Goal: Information Seeking & Learning: Learn about a topic

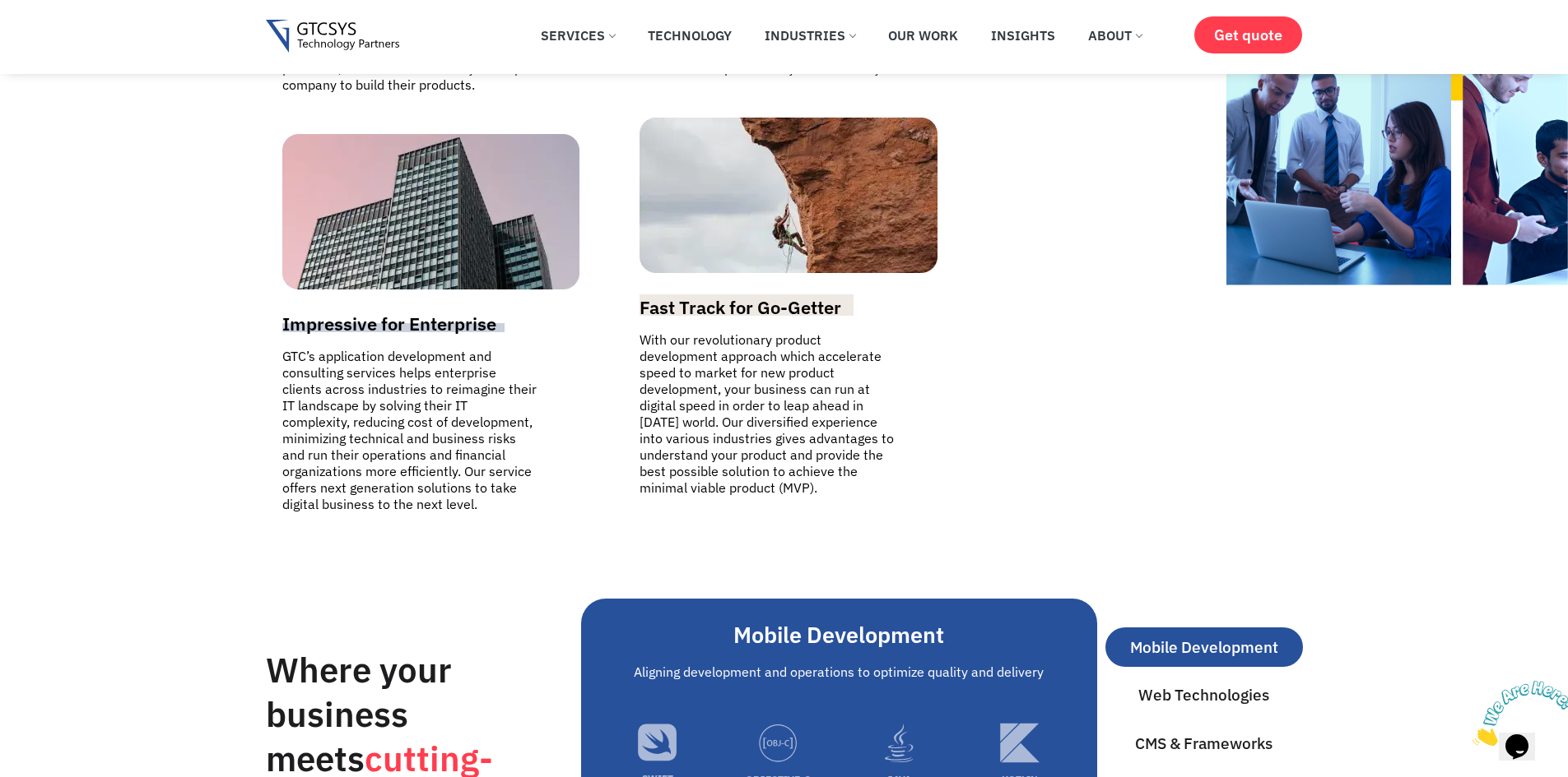
scroll to position [5181, 0]
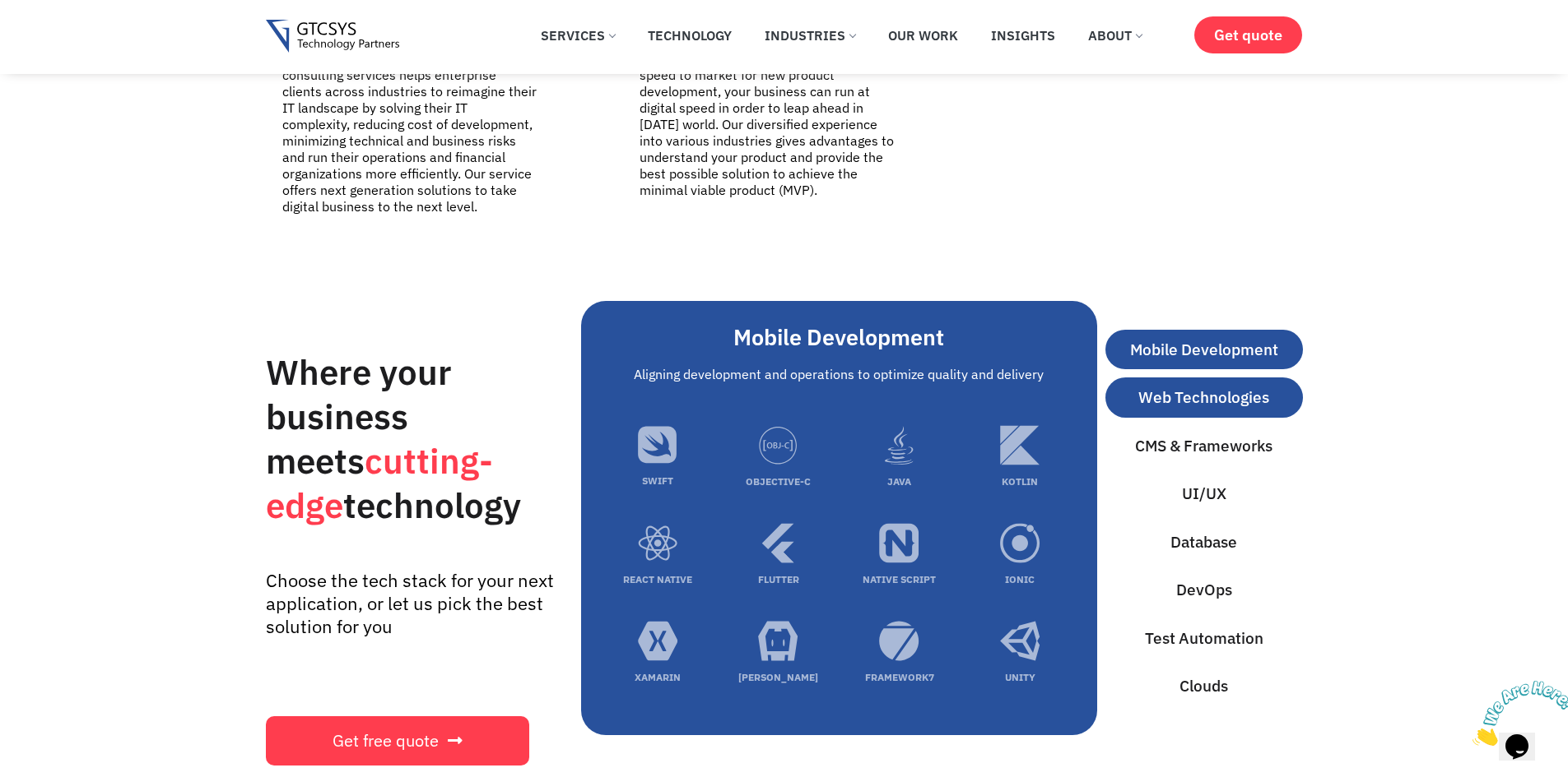
click at [1175, 385] on span "Web Technologies" at bounding box center [1204, 397] width 131 height 24
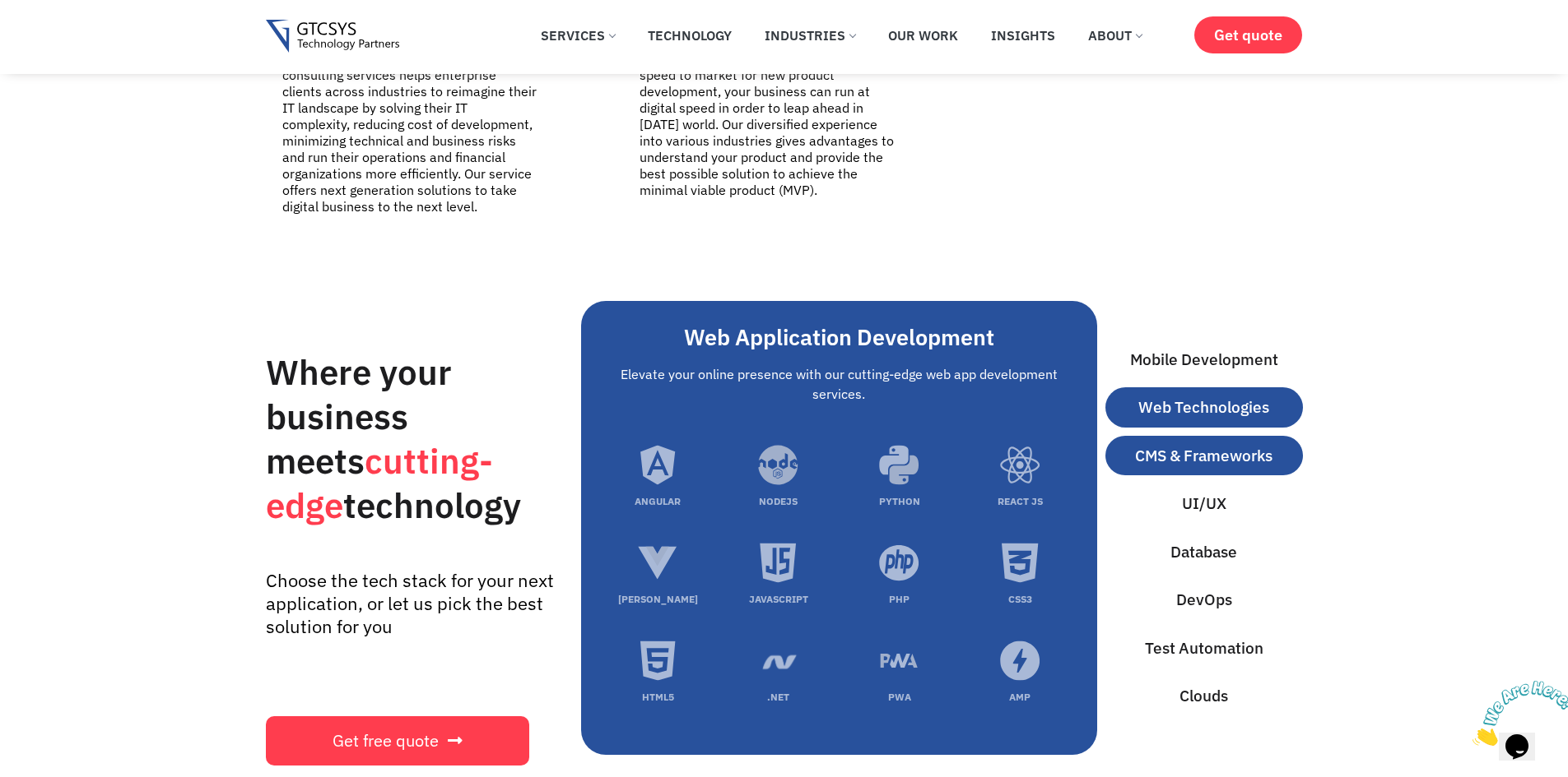
click at [1232, 444] on span "CMS & Frameworks" at bounding box center [1204, 456] width 137 height 24
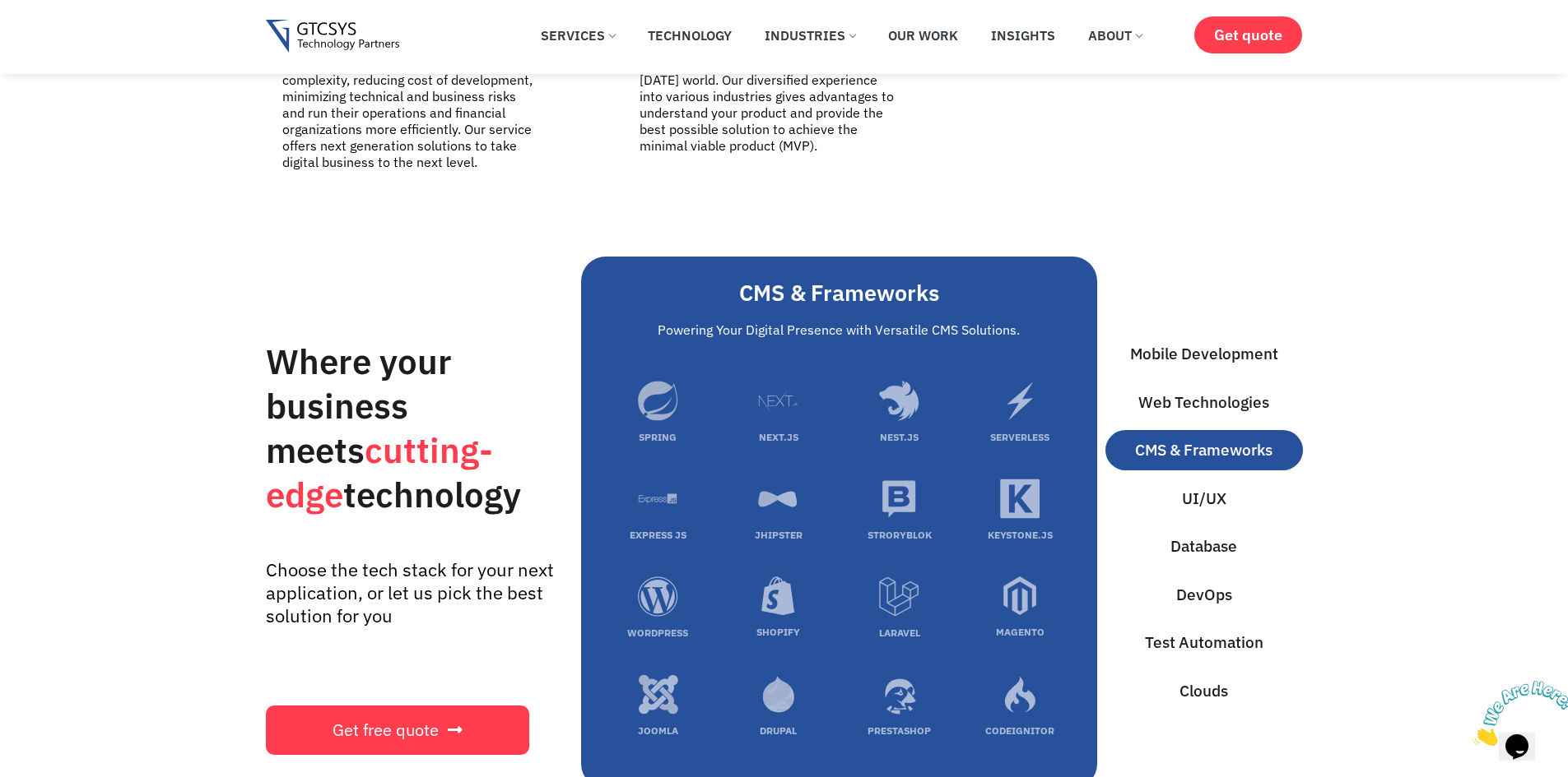
scroll to position [5264, 0]
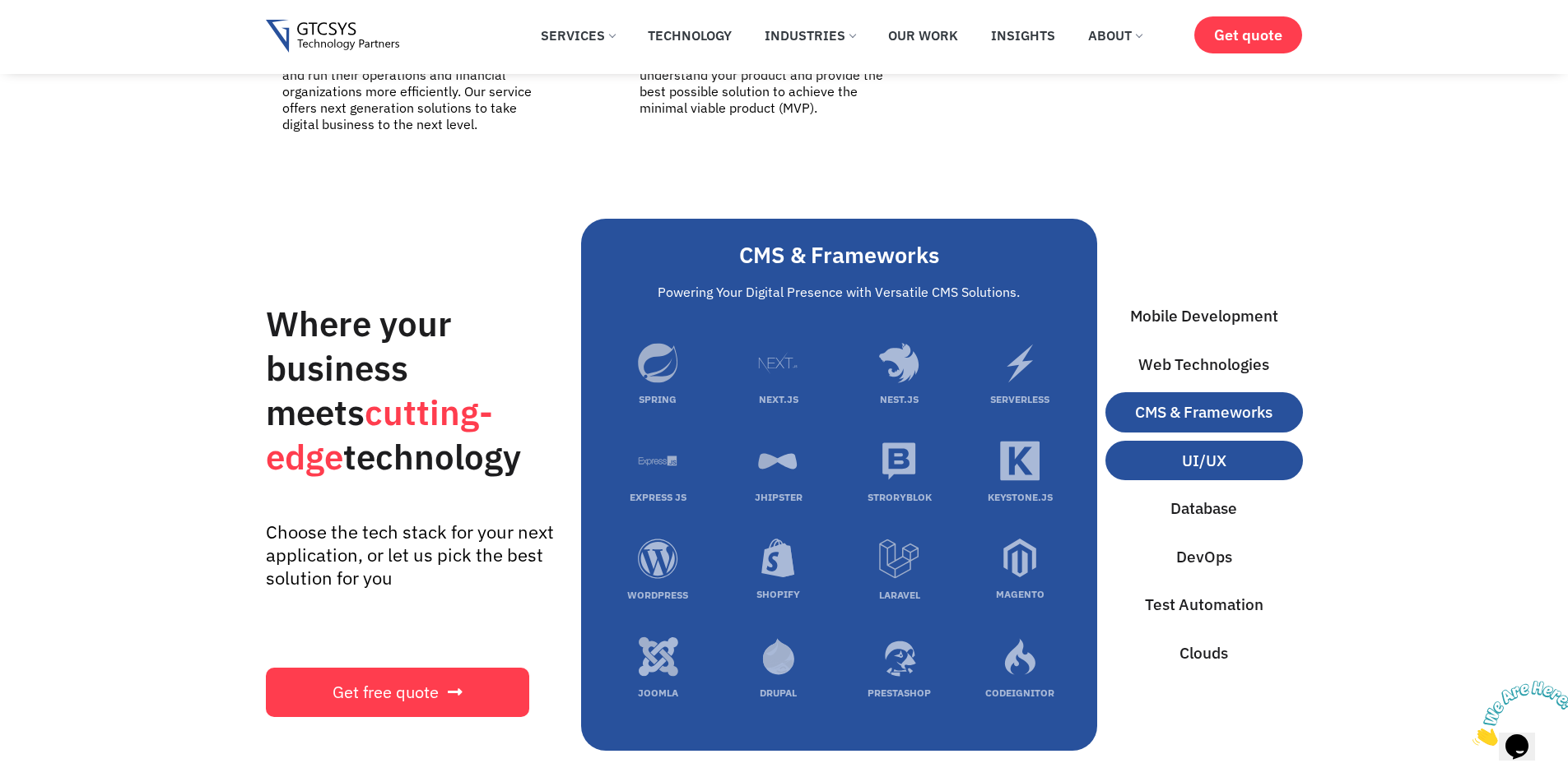
click at [1203, 449] on span "UI/UX" at bounding box center [1204, 460] width 44 height 24
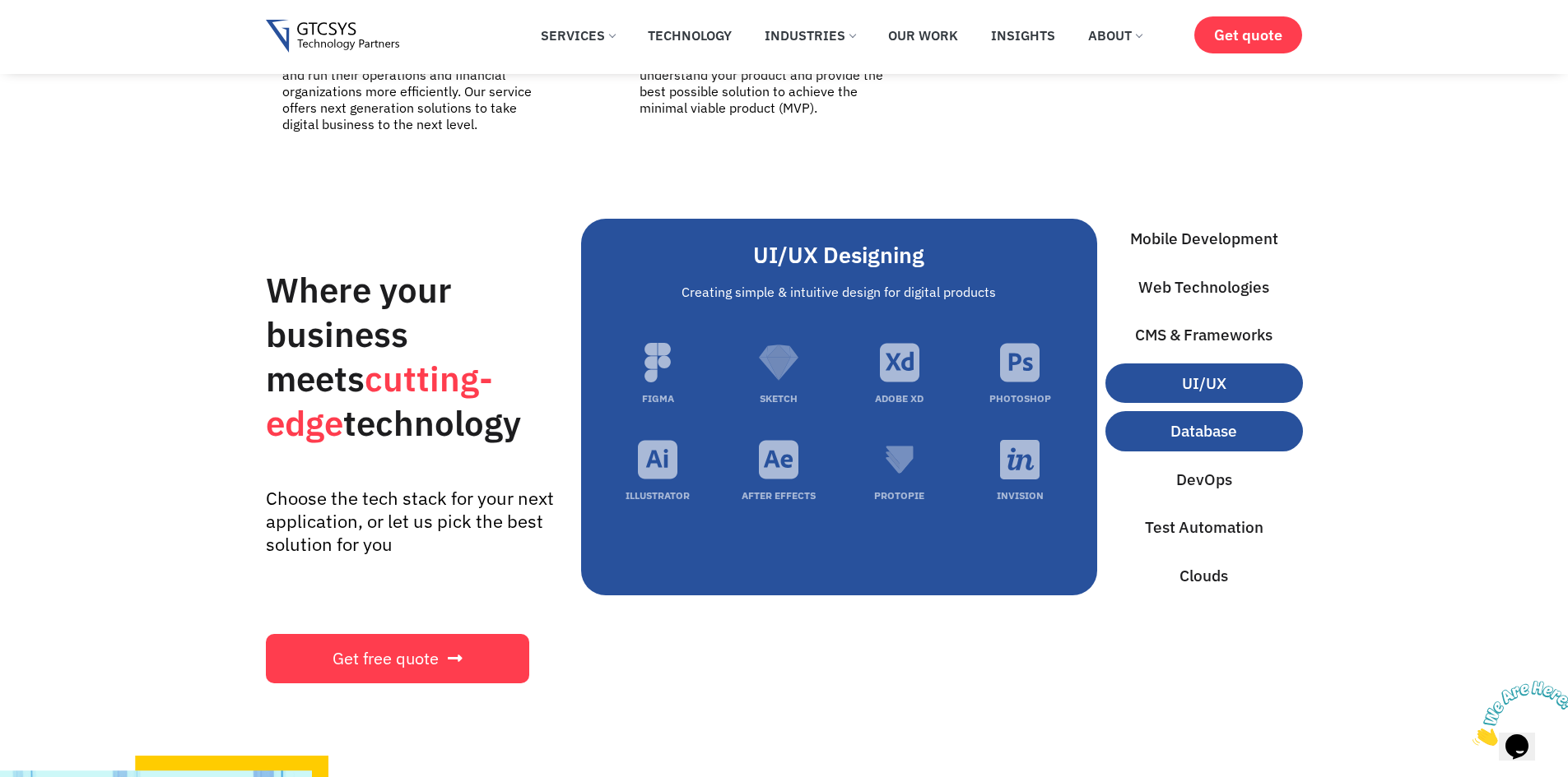
click at [1204, 420] on span "Database" at bounding box center [1204, 431] width 67 height 24
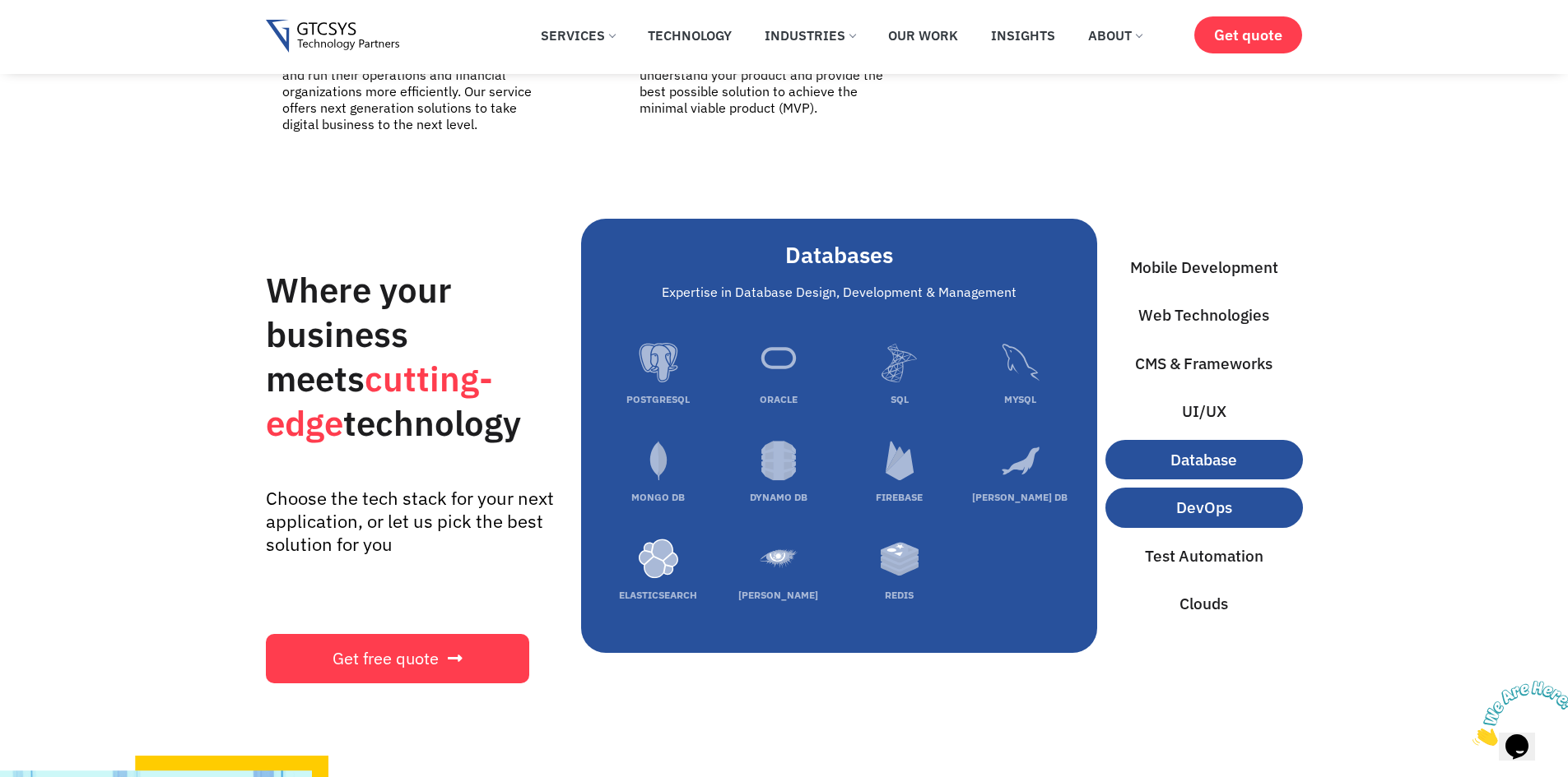
click at [1190, 496] on span "DevOps" at bounding box center [1204, 508] width 56 height 24
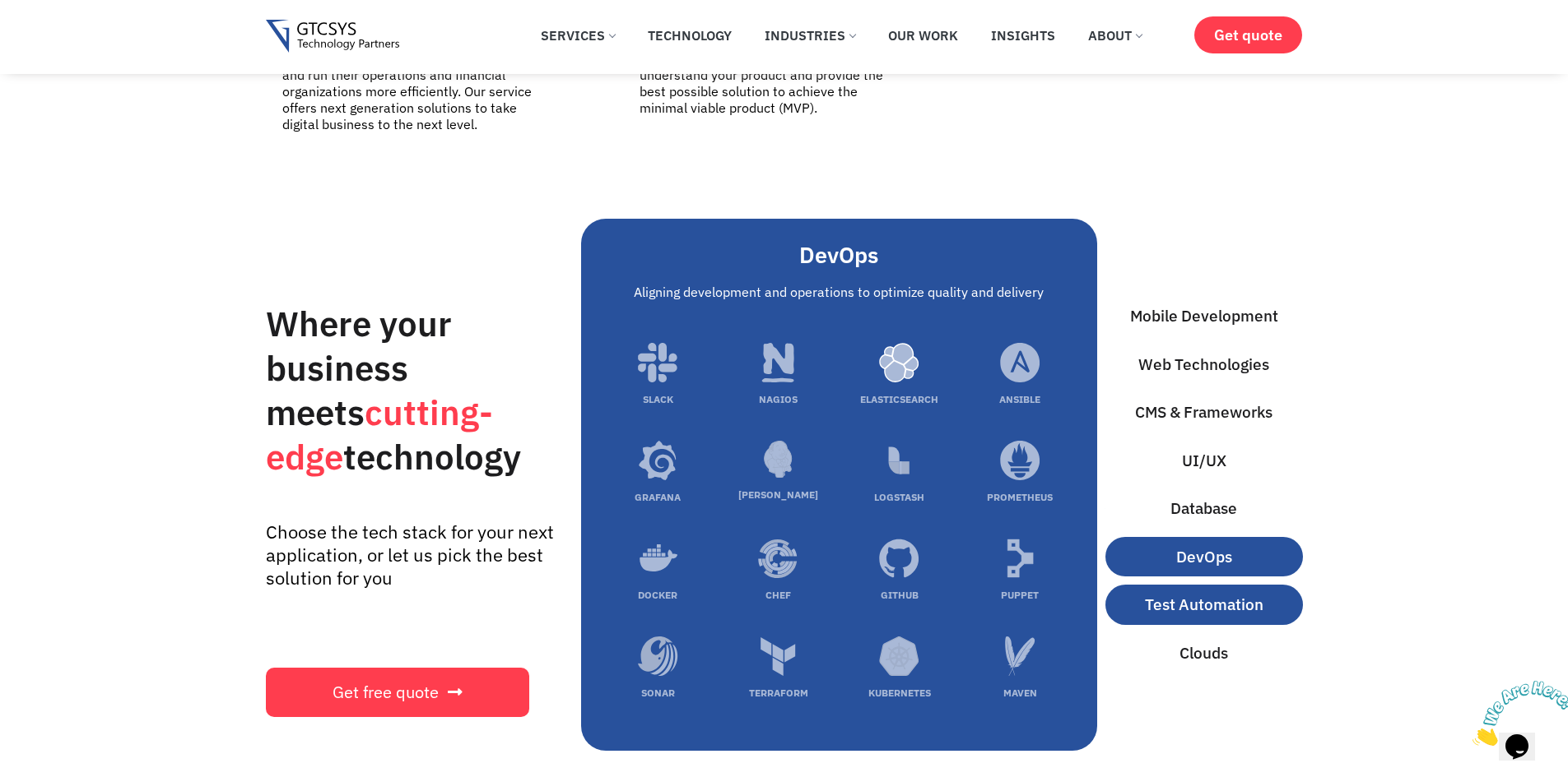
click at [1193, 593] on span "Test Automation" at bounding box center [1204, 605] width 119 height 24
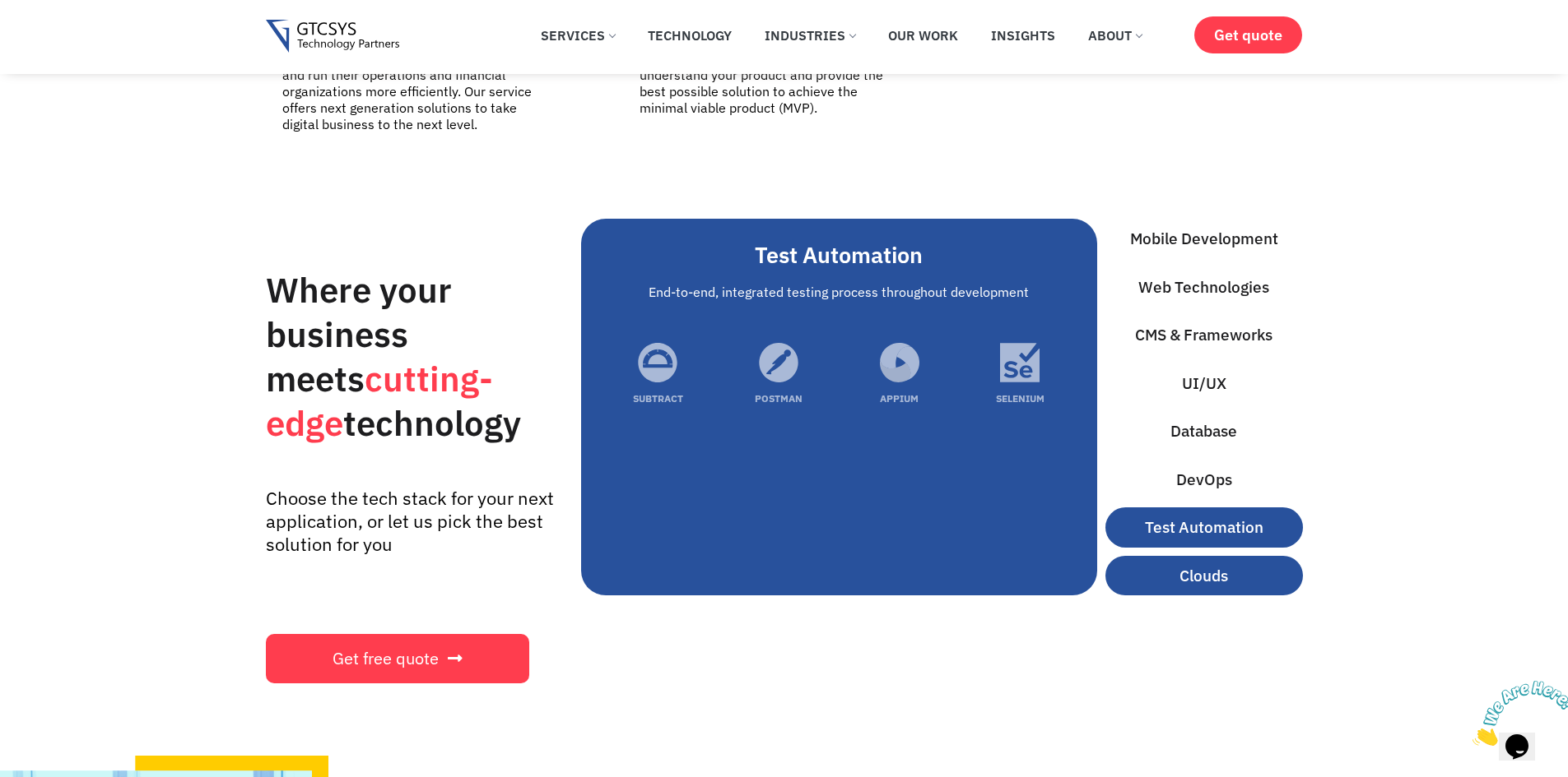
click at [1182, 564] on span "Clouds" at bounding box center [1203, 575] width 48 height 24
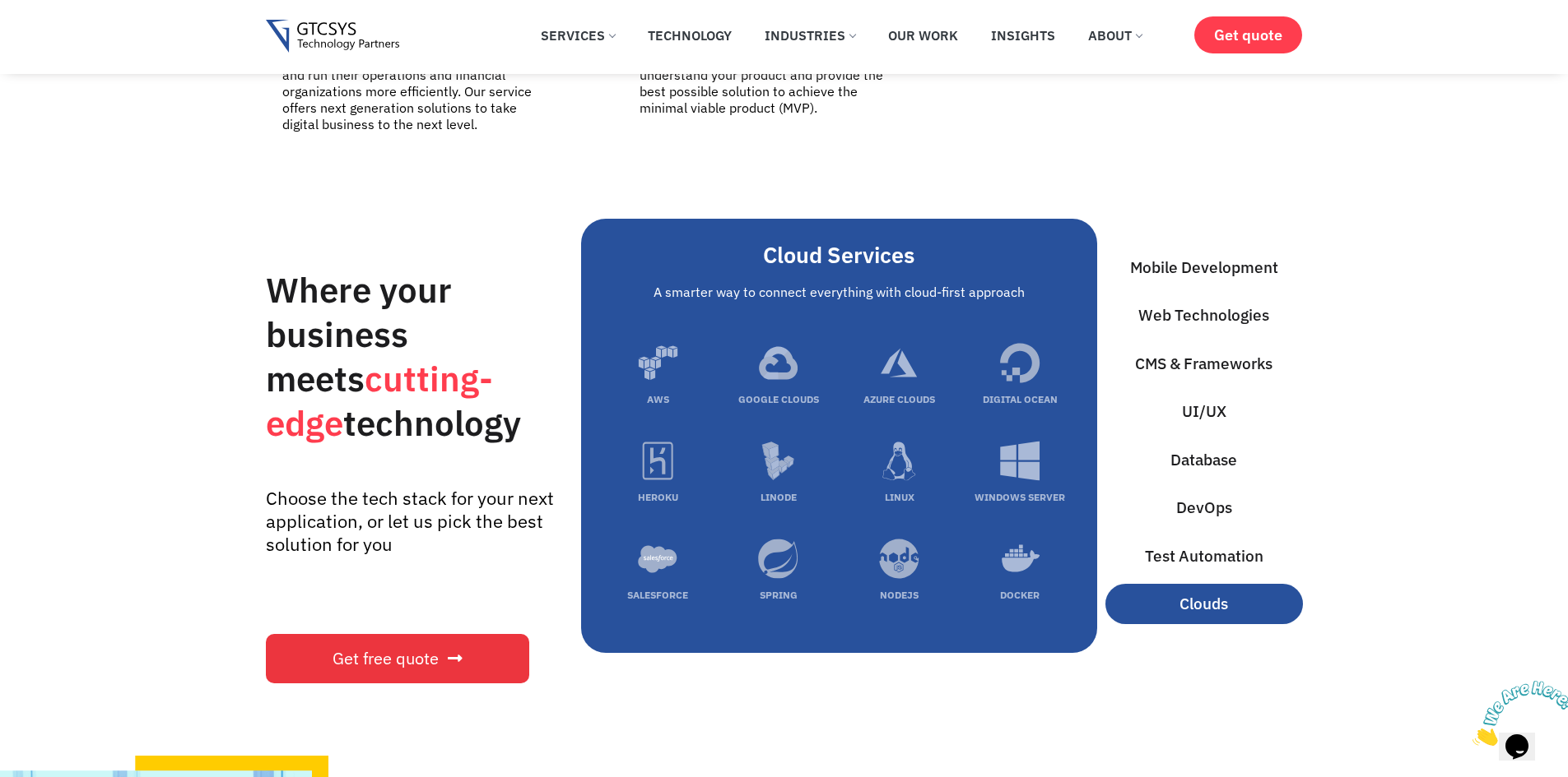
click at [400, 650] on span "Get free quote" at bounding box center [386, 658] width 107 height 17
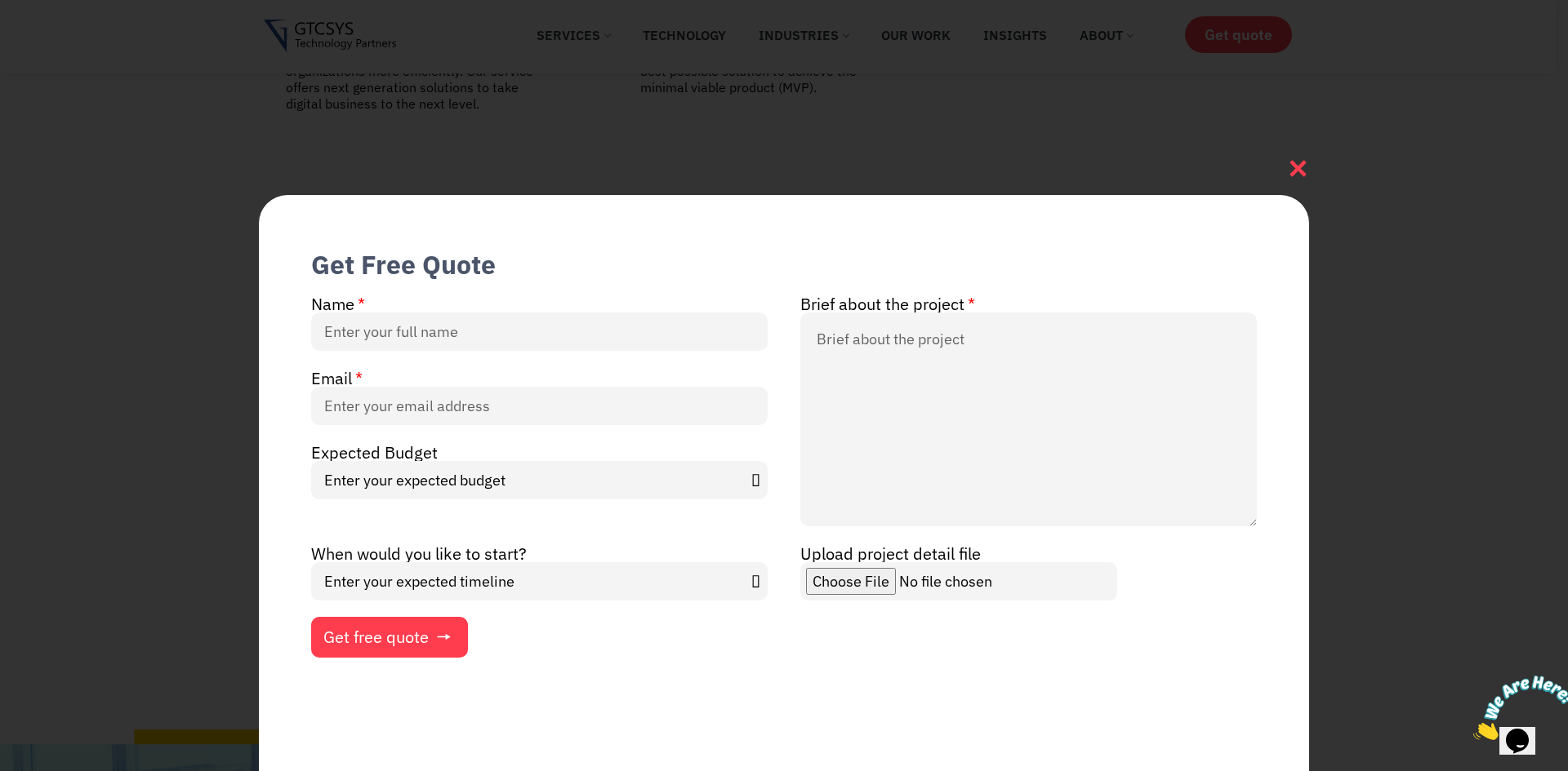
click at [1291, 162] on icon at bounding box center [1298, 169] width 17 height 17
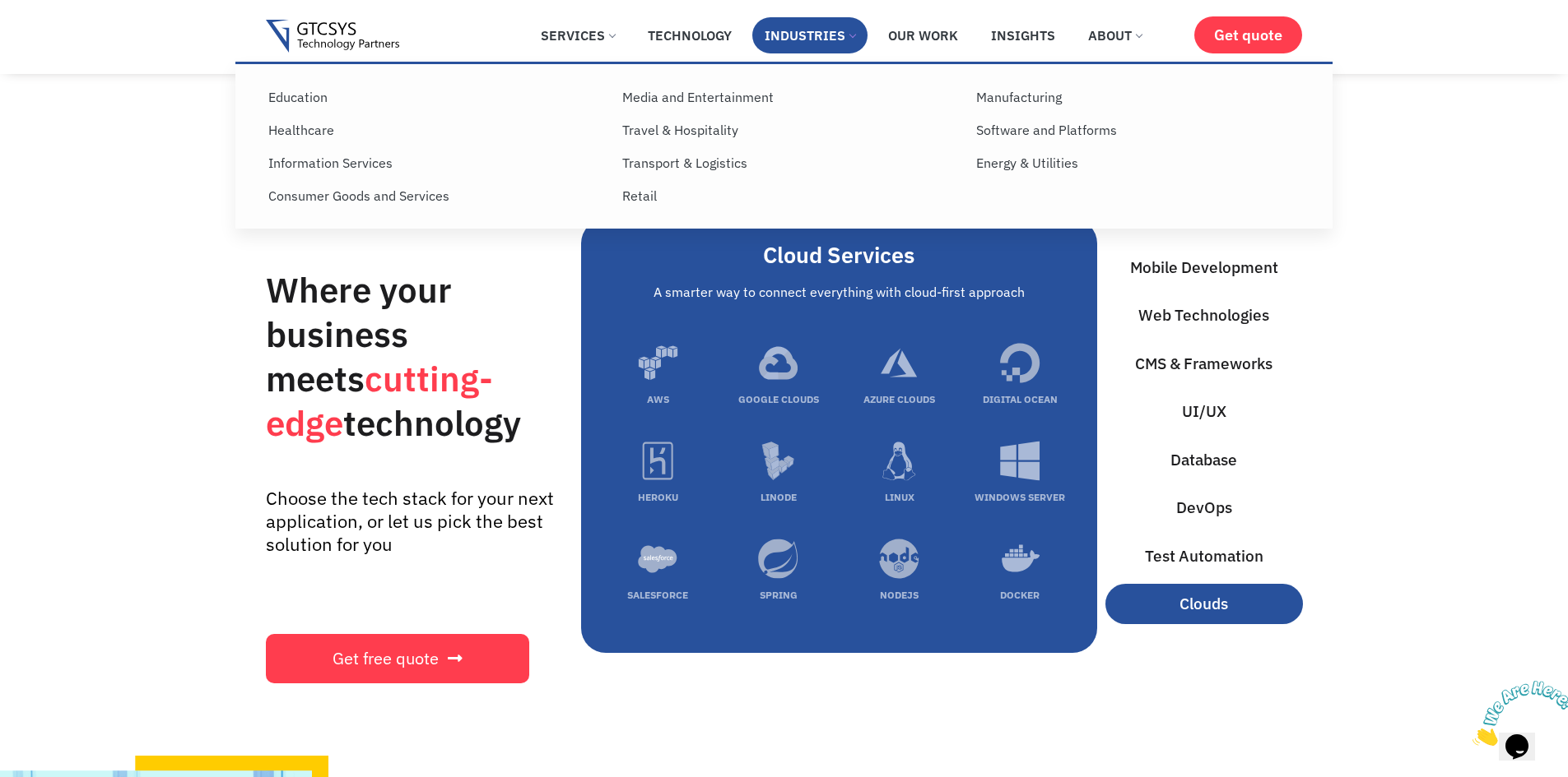
click at [777, 31] on link "Industries" at bounding box center [809, 35] width 115 height 36
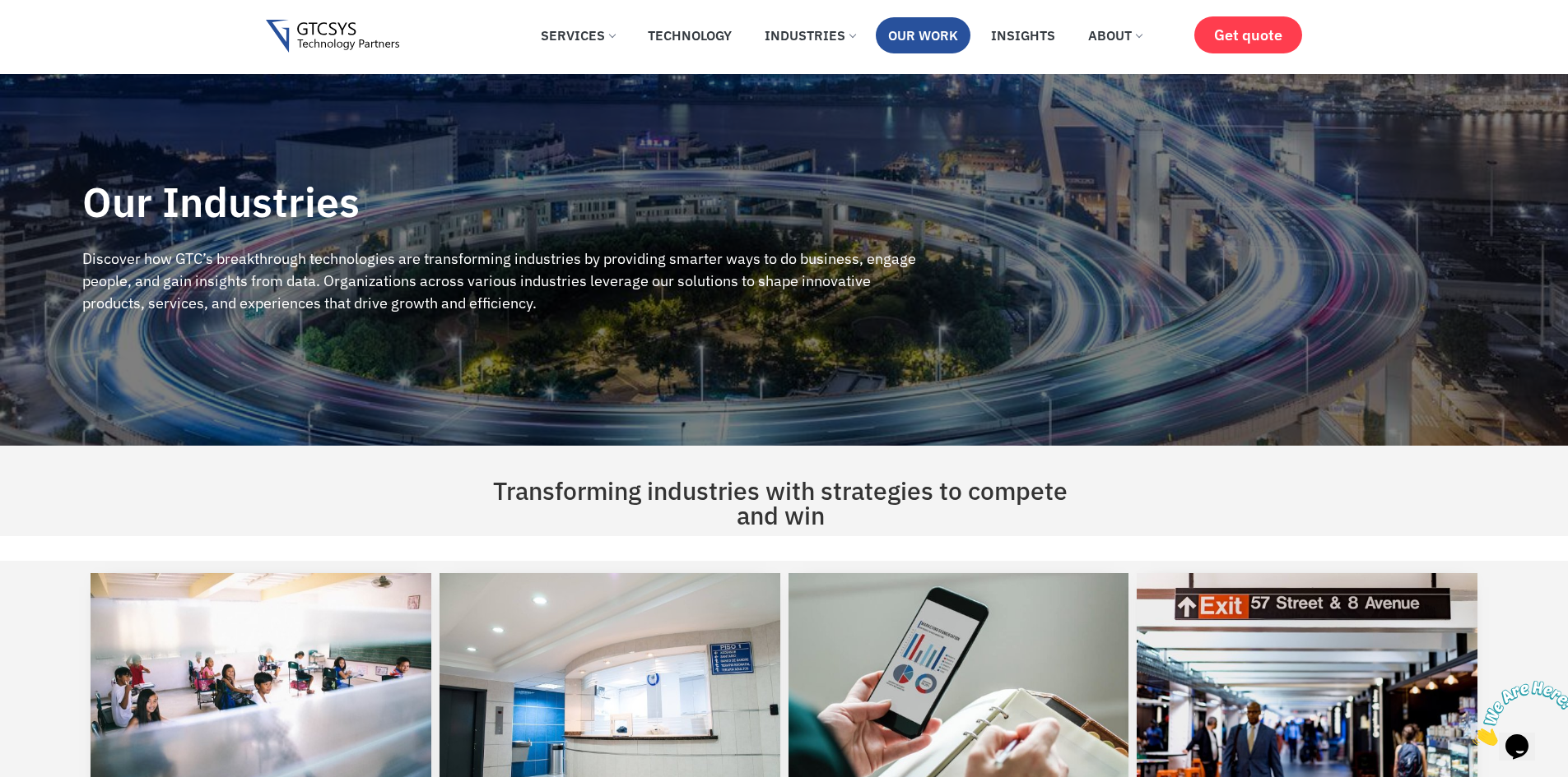
click at [937, 27] on link "Our Work" at bounding box center [922, 35] width 94 height 36
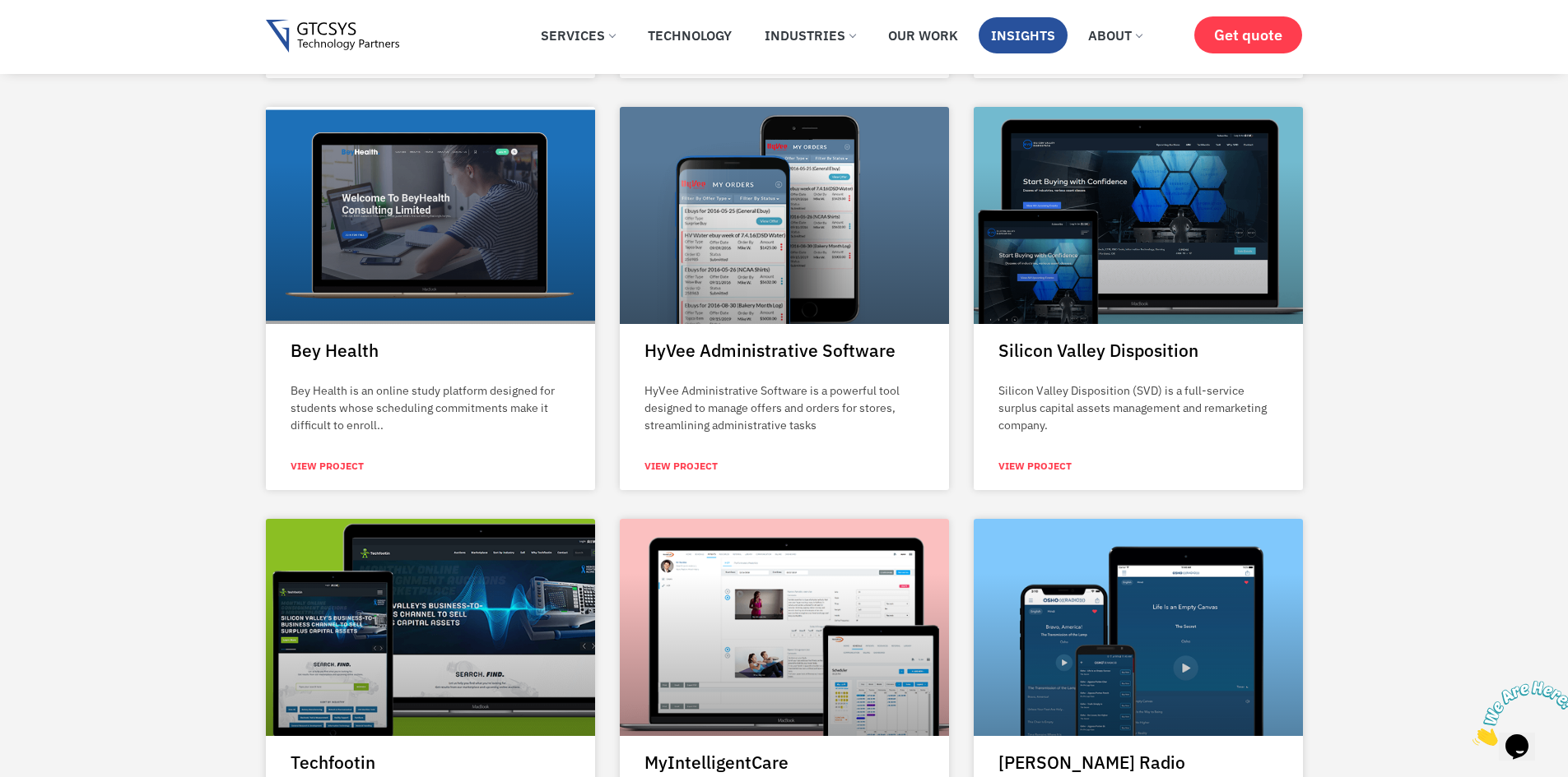
click at [1020, 38] on link "Insights" at bounding box center [1022, 35] width 89 height 36
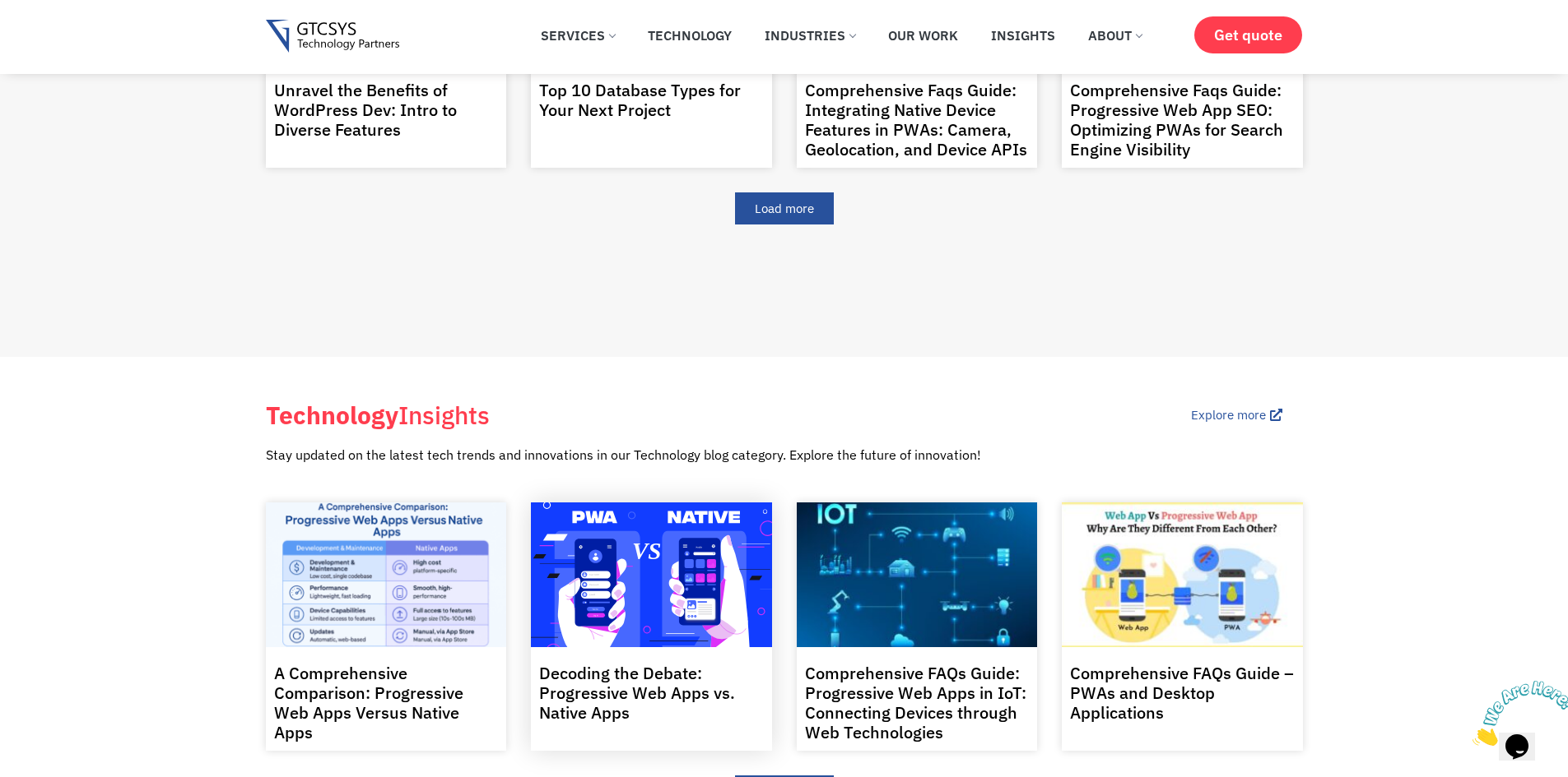
scroll to position [1398, 0]
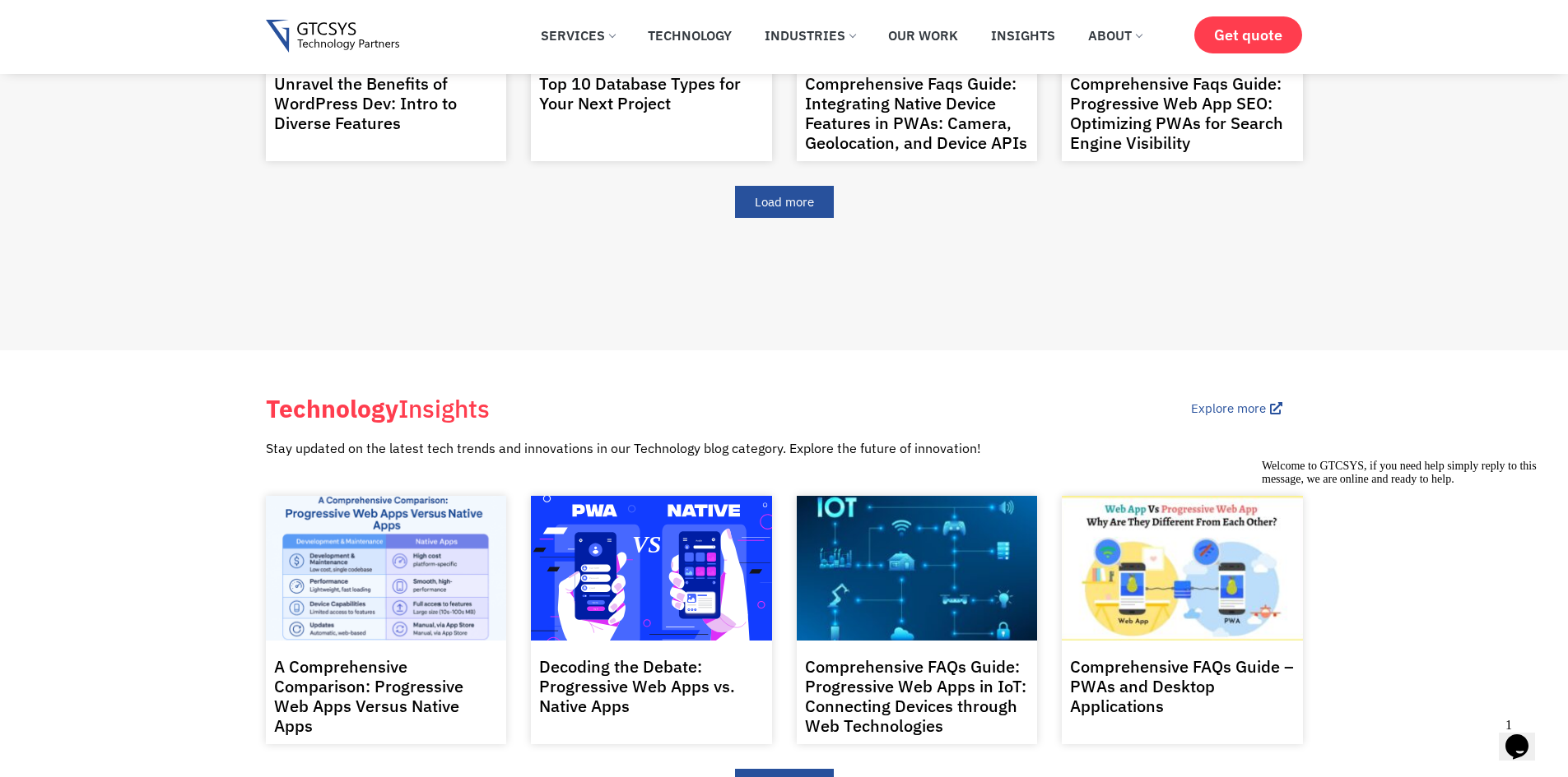
click at [353, 48] on img at bounding box center [333, 36] width 134 height 33
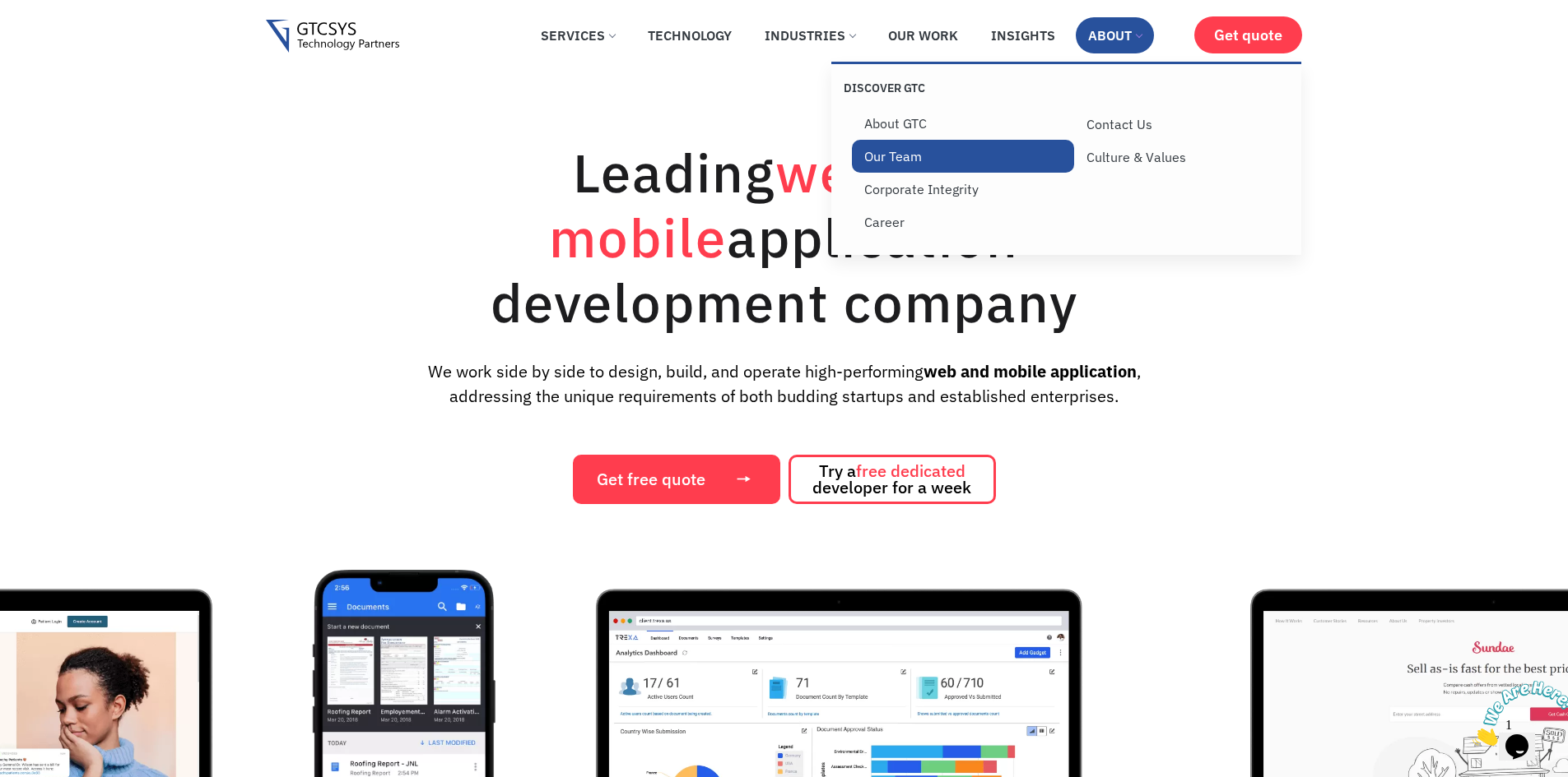
click at [887, 163] on link "Our Team" at bounding box center [962, 156] width 223 height 33
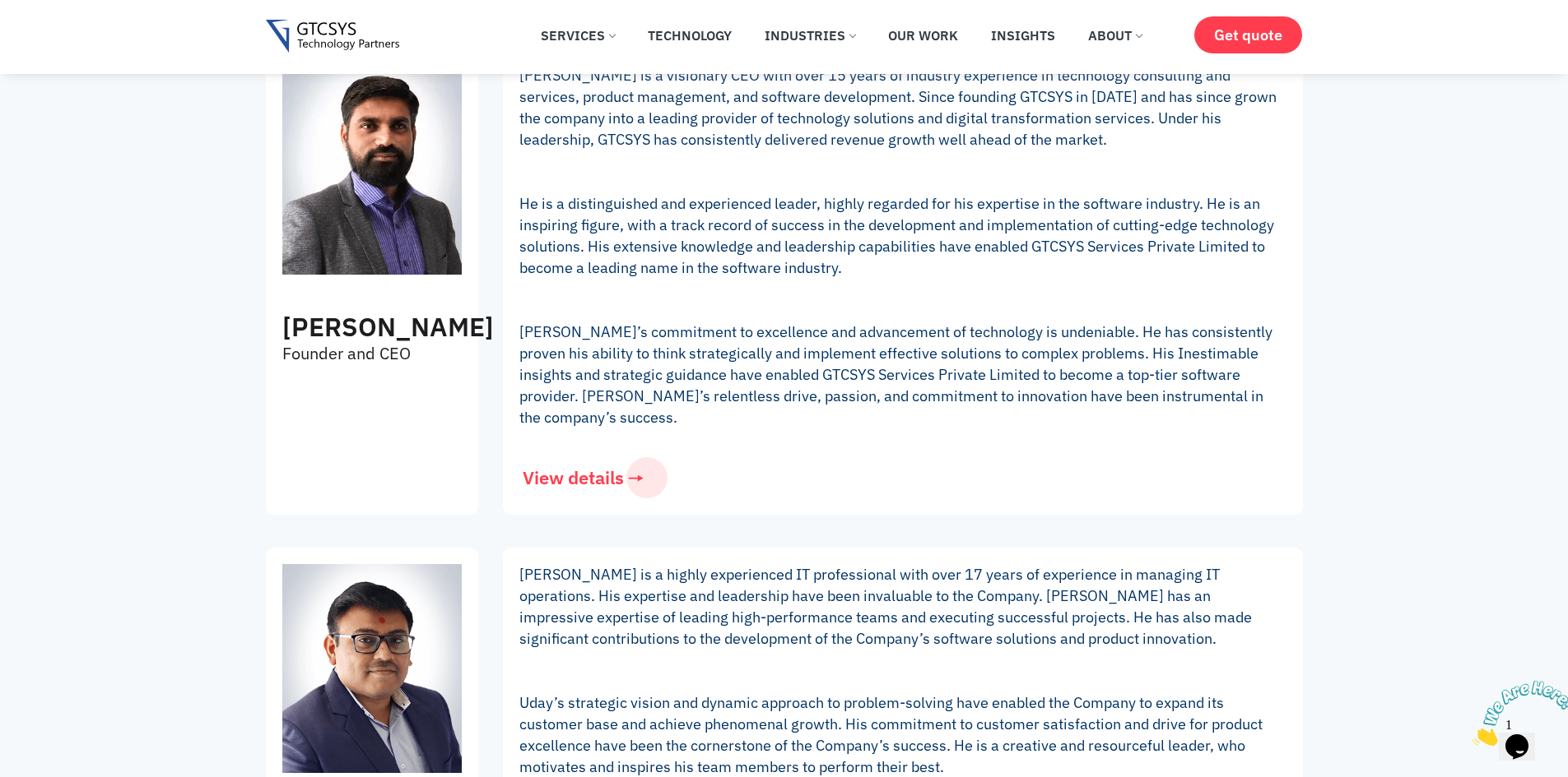
scroll to position [165, 0]
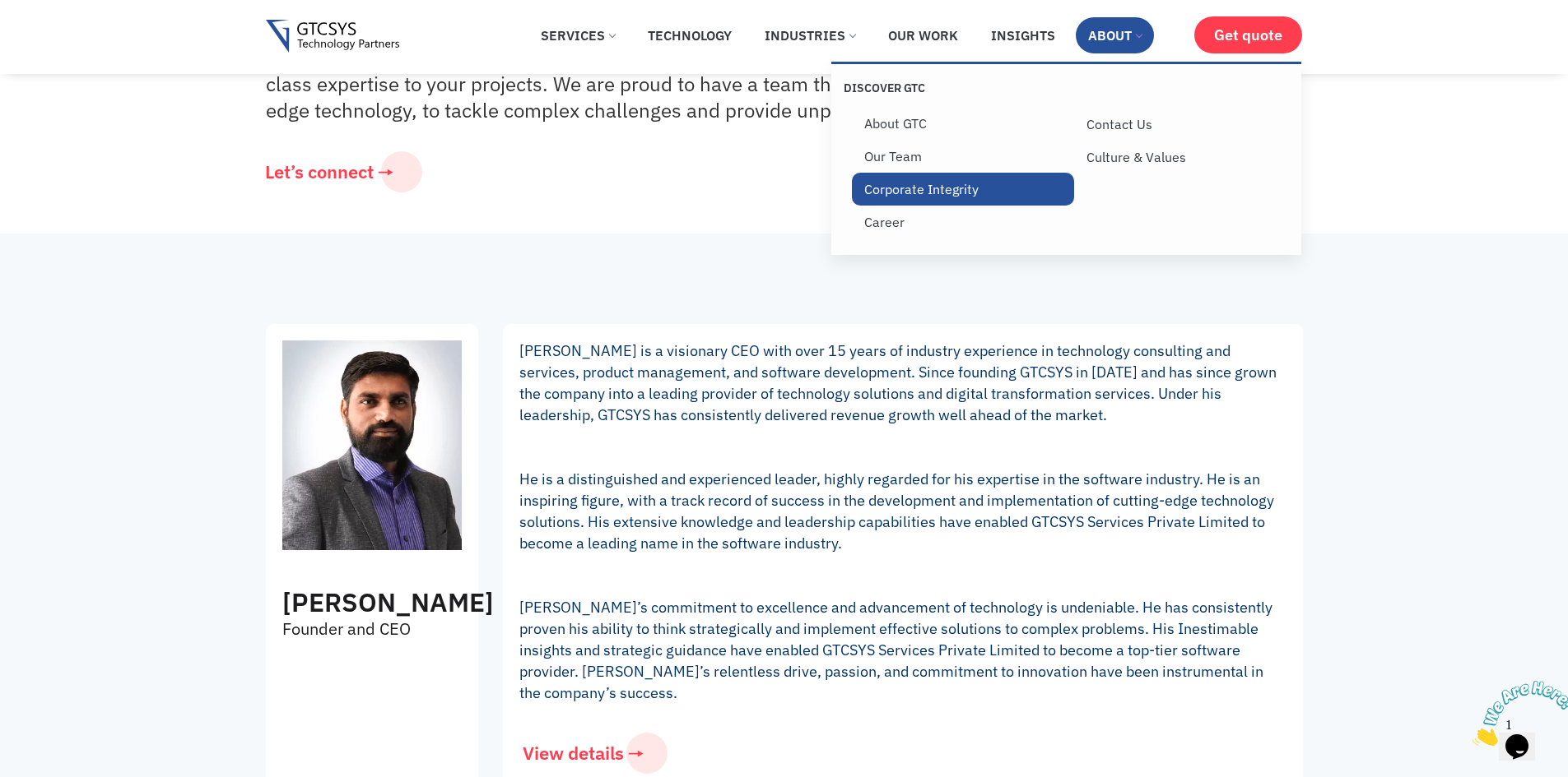
click at [982, 193] on link "Corporate Integrity" at bounding box center [962, 188] width 223 height 33
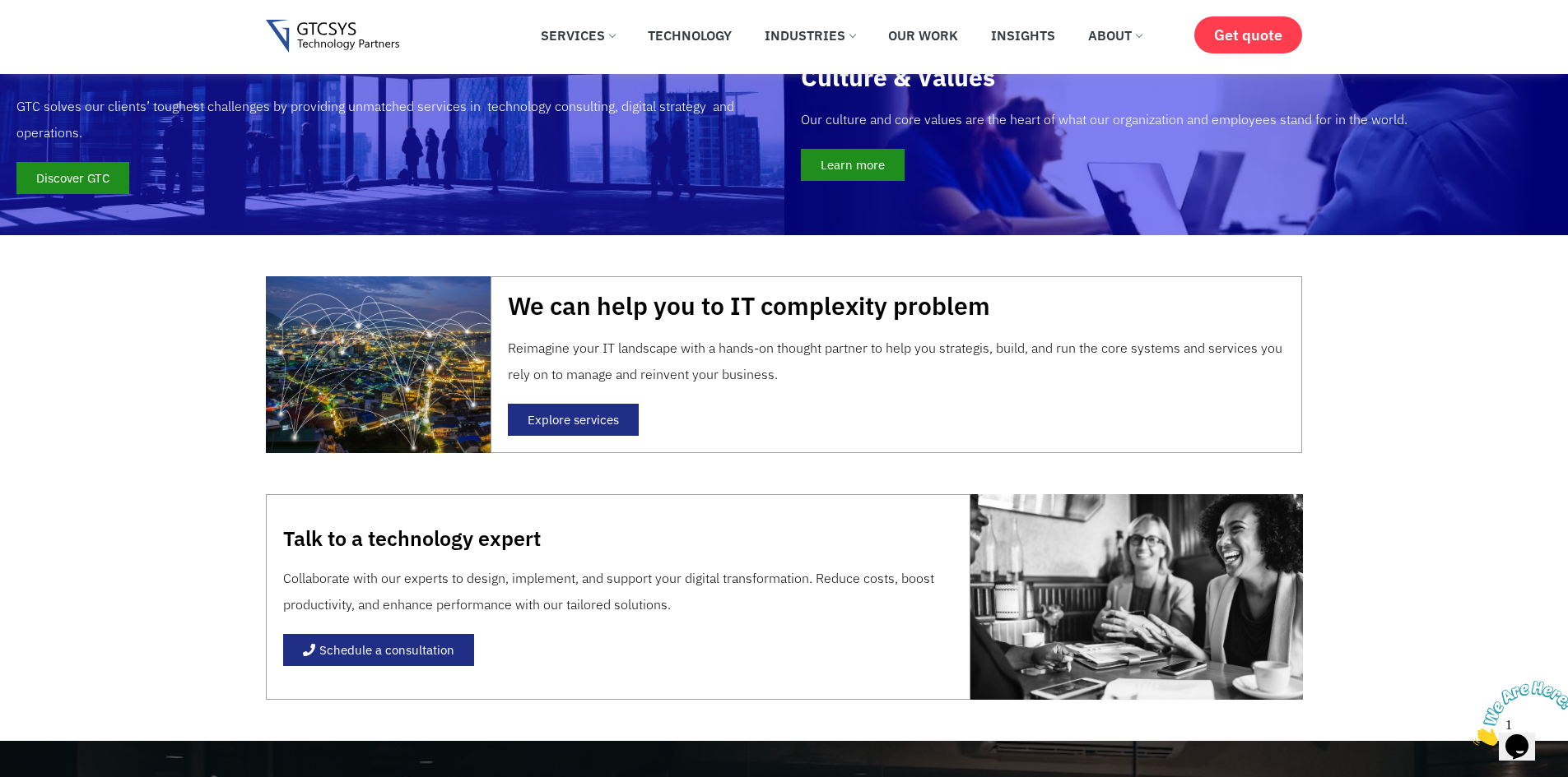
scroll to position [1645, 0]
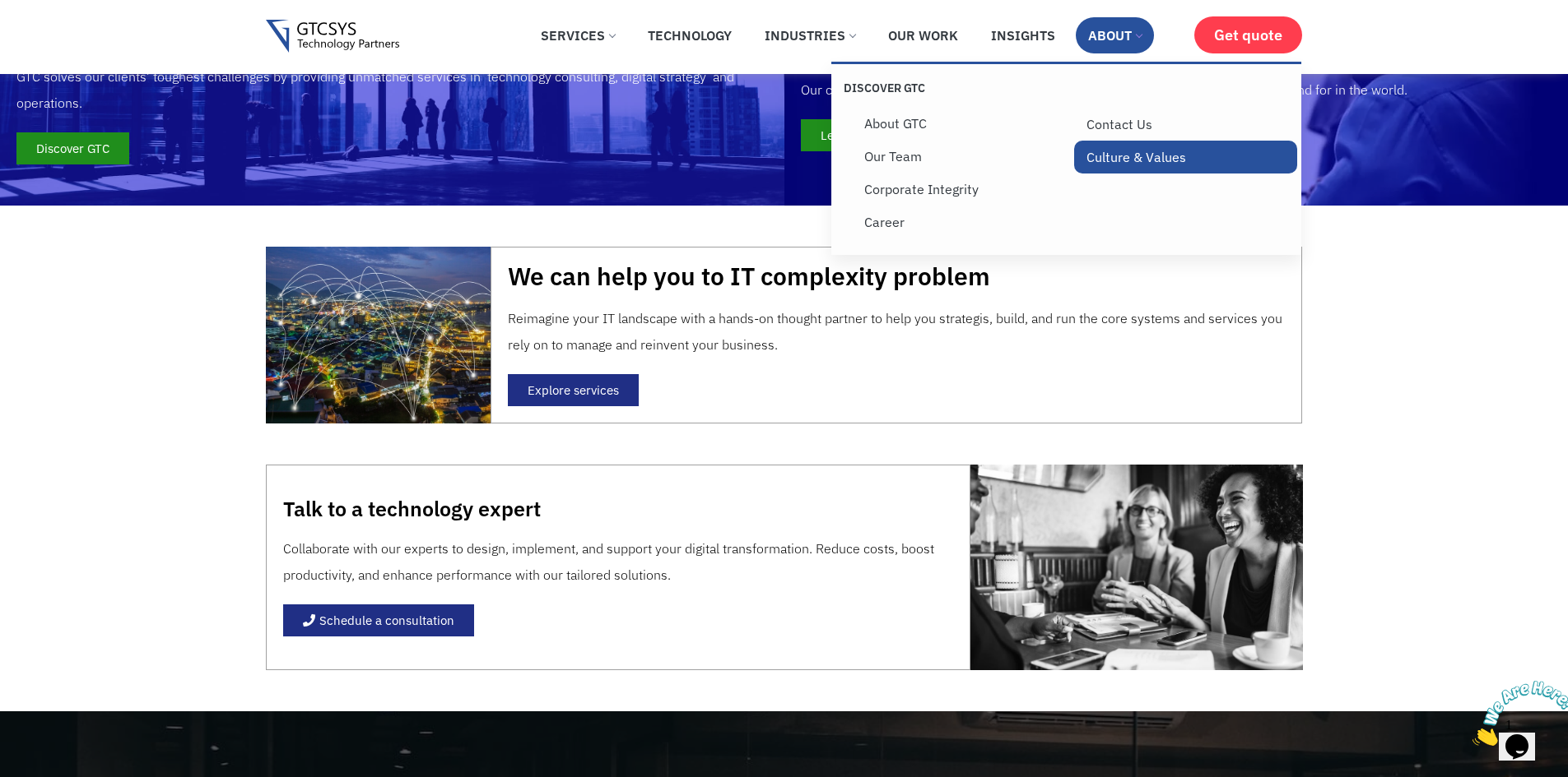
click at [1103, 156] on link "Culture & Values" at bounding box center [1185, 157] width 223 height 33
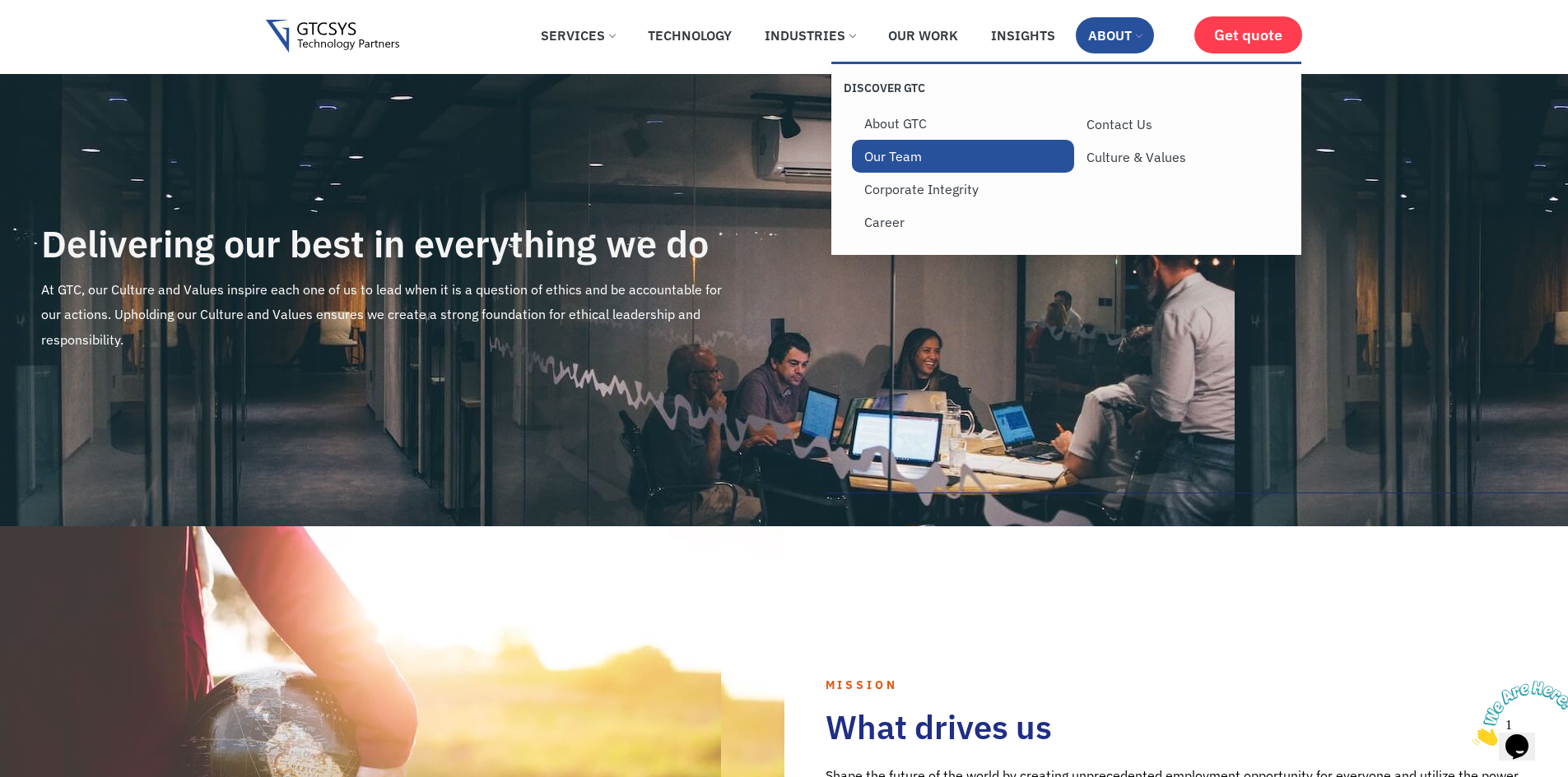
click at [906, 159] on link "Our Team" at bounding box center [962, 156] width 223 height 33
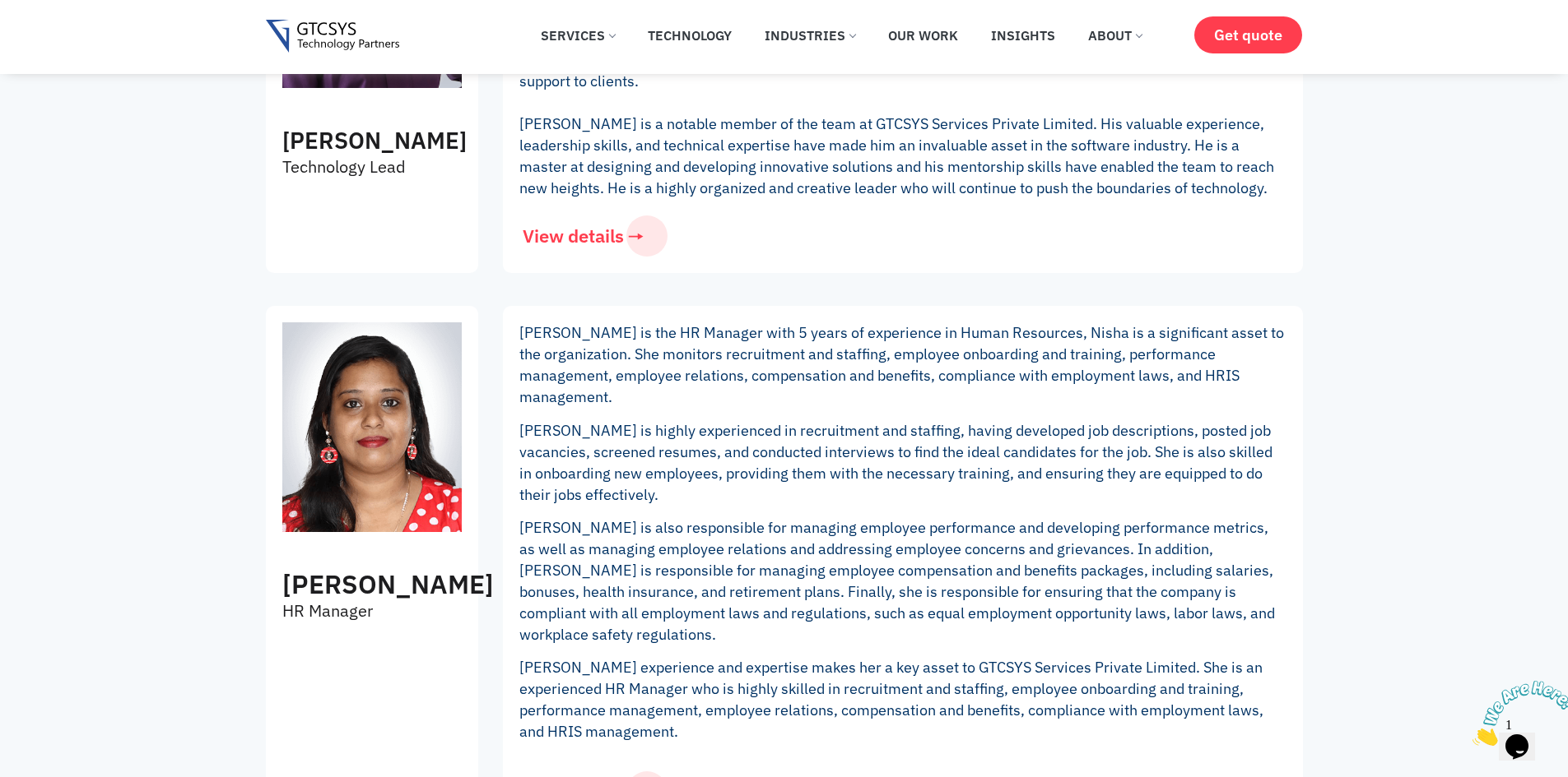
scroll to position [2714, 0]
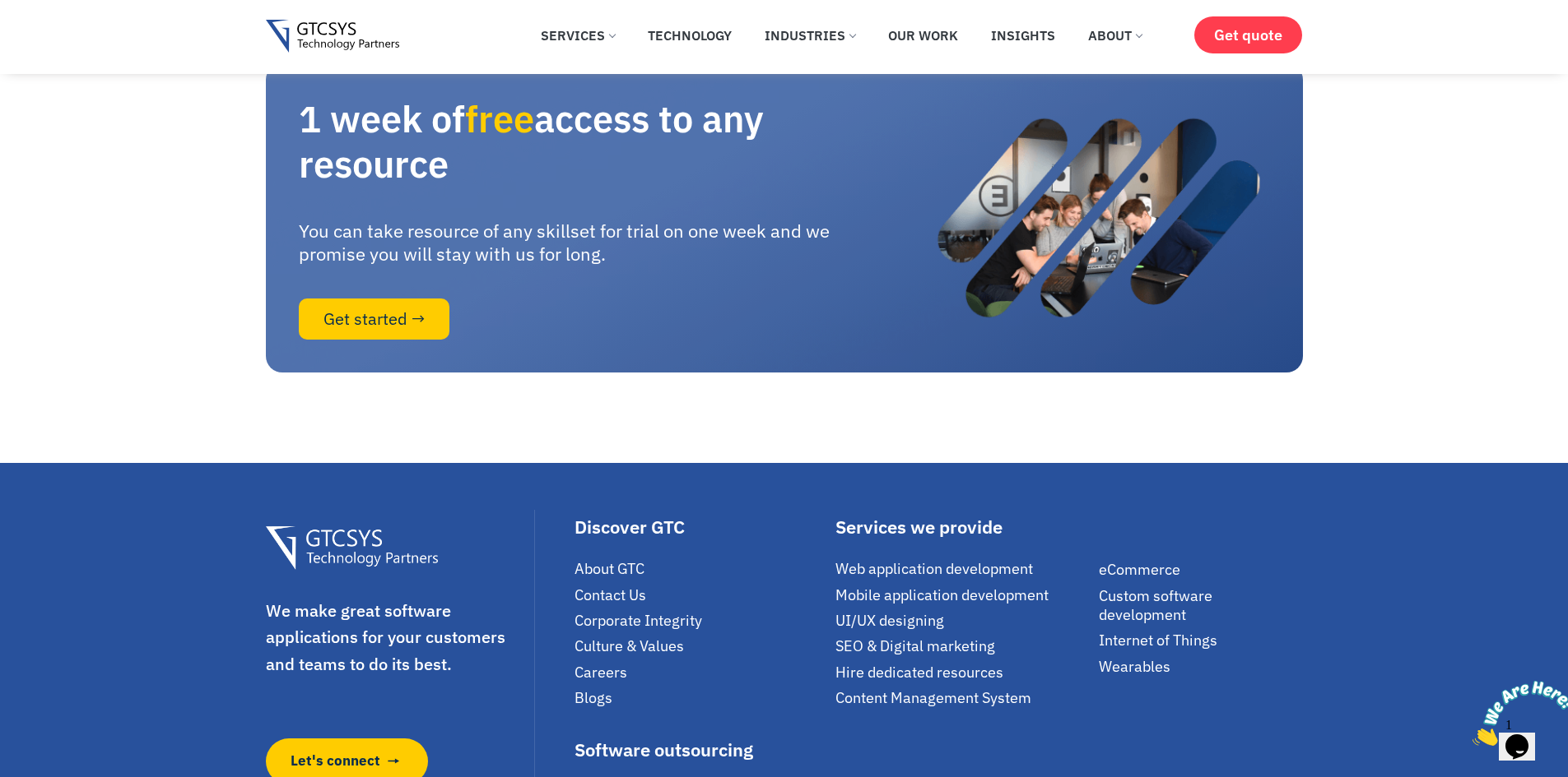
scroll to position [3537, 0]
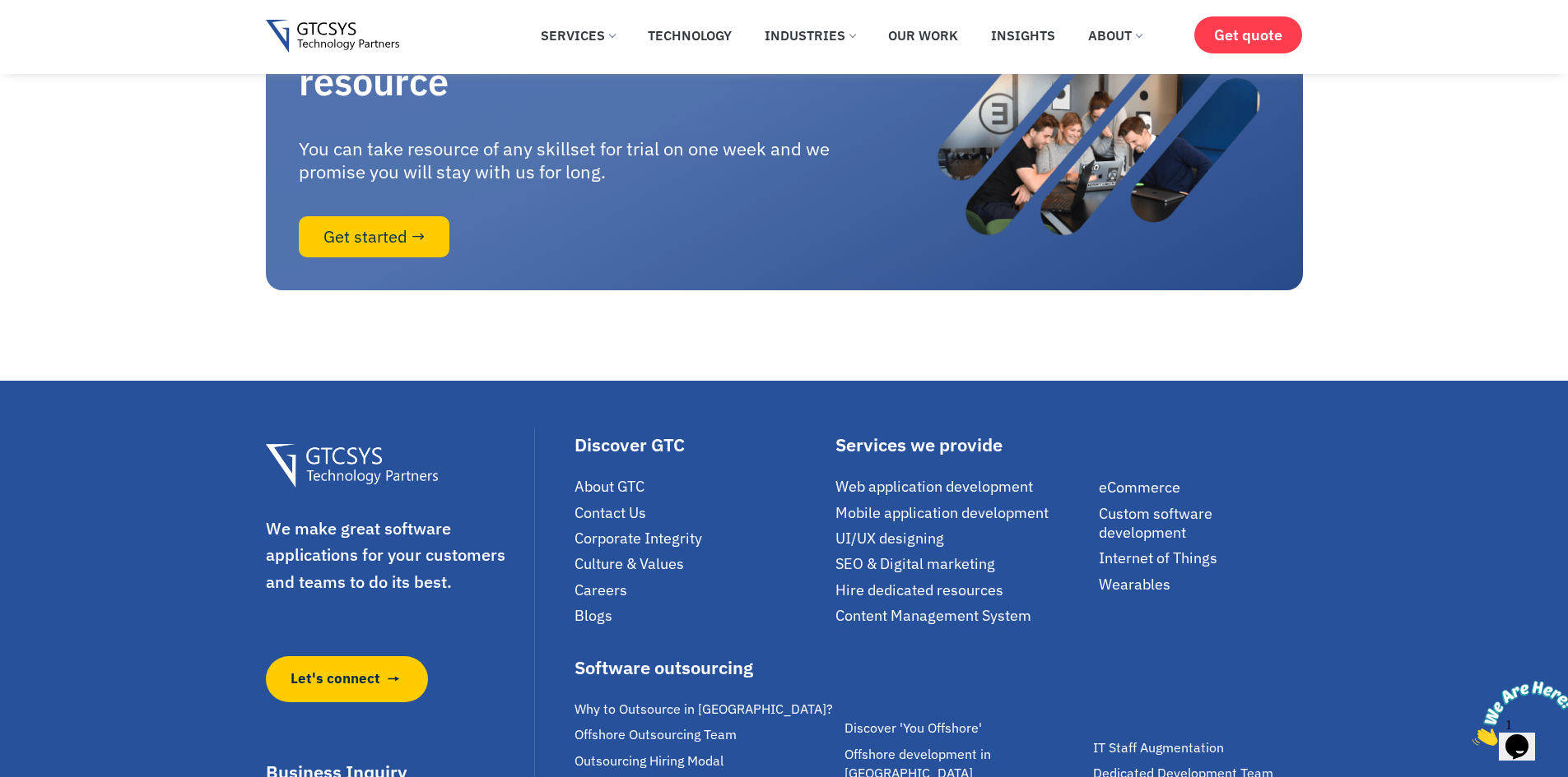
click at [623, 561] on span "Culture & Values" at bounding box center [629, 563] width 109 height 18
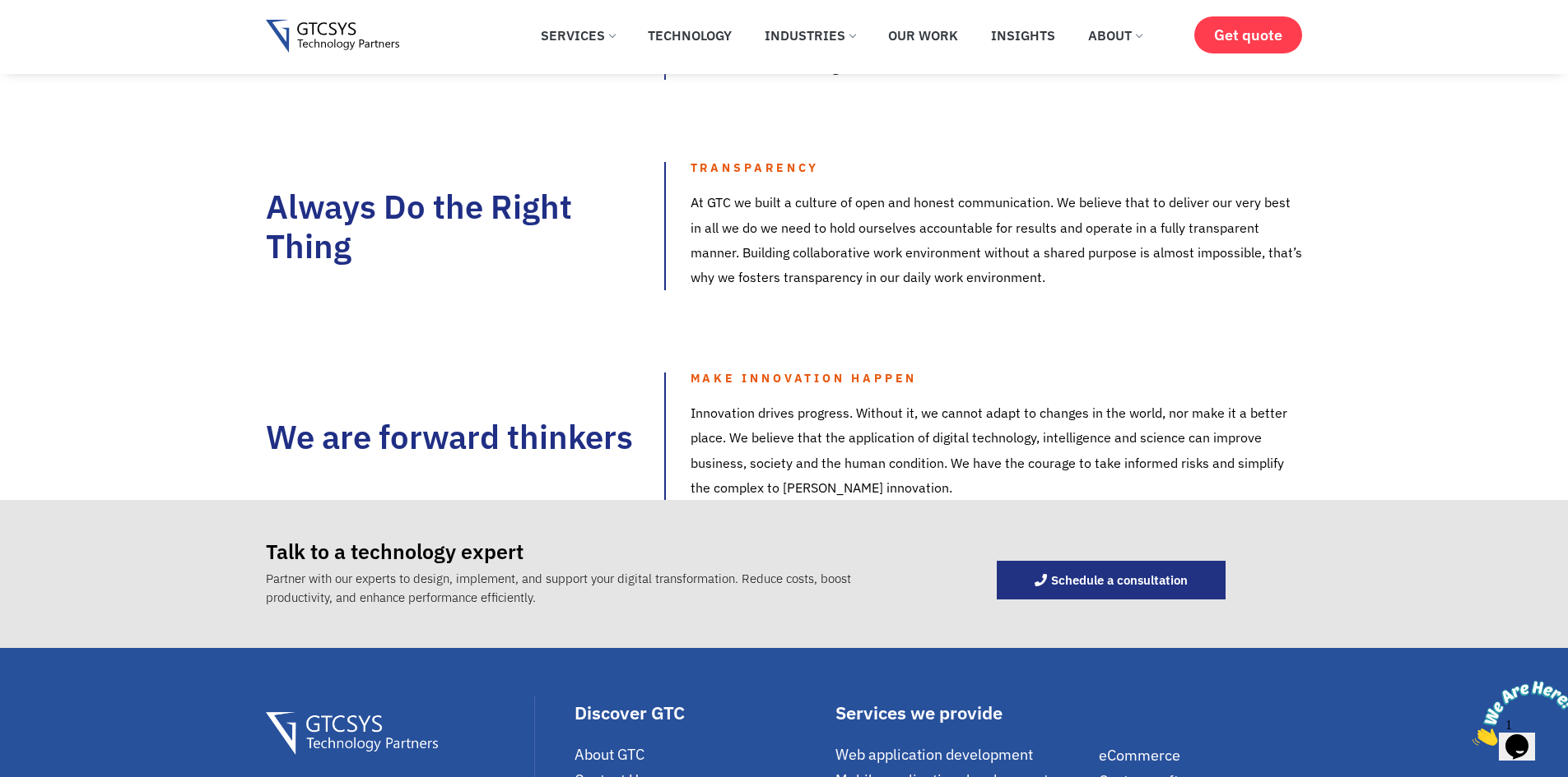
scroll to position [1727, 0]
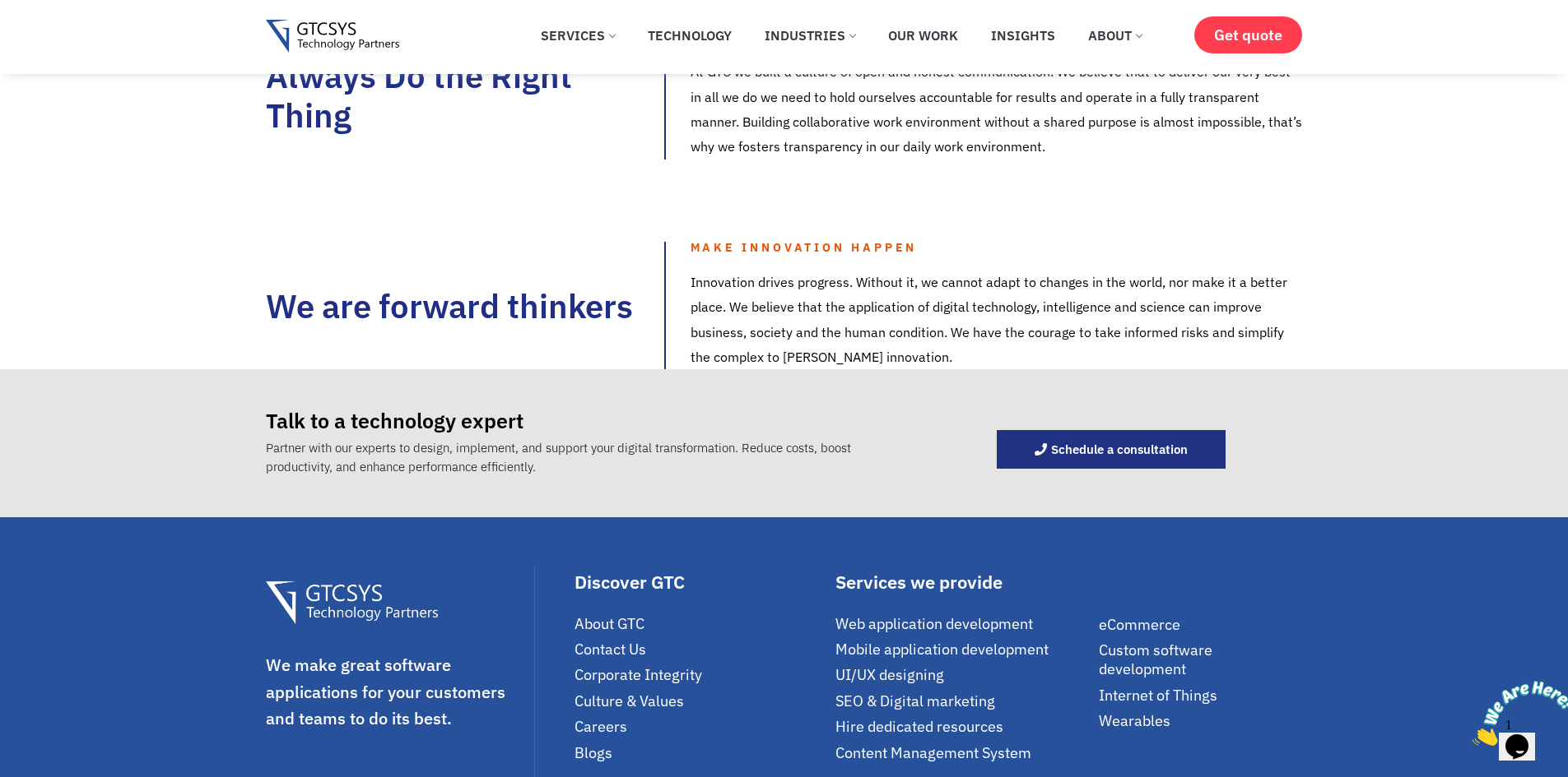
click at [616, 724] on span "Careers" at bounding box center [600, 726] width 53 height 18
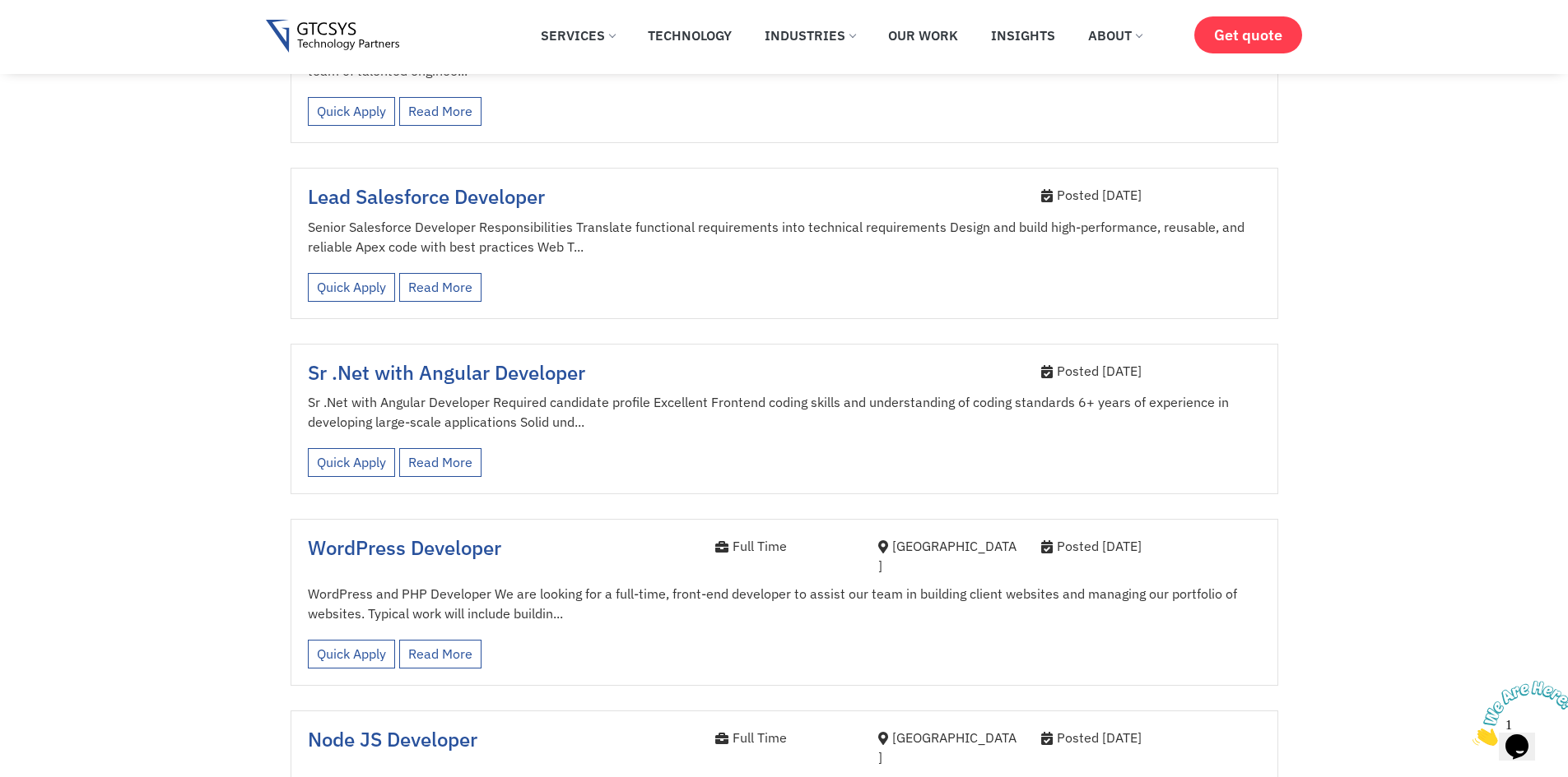
scroll to position [2385, 0]
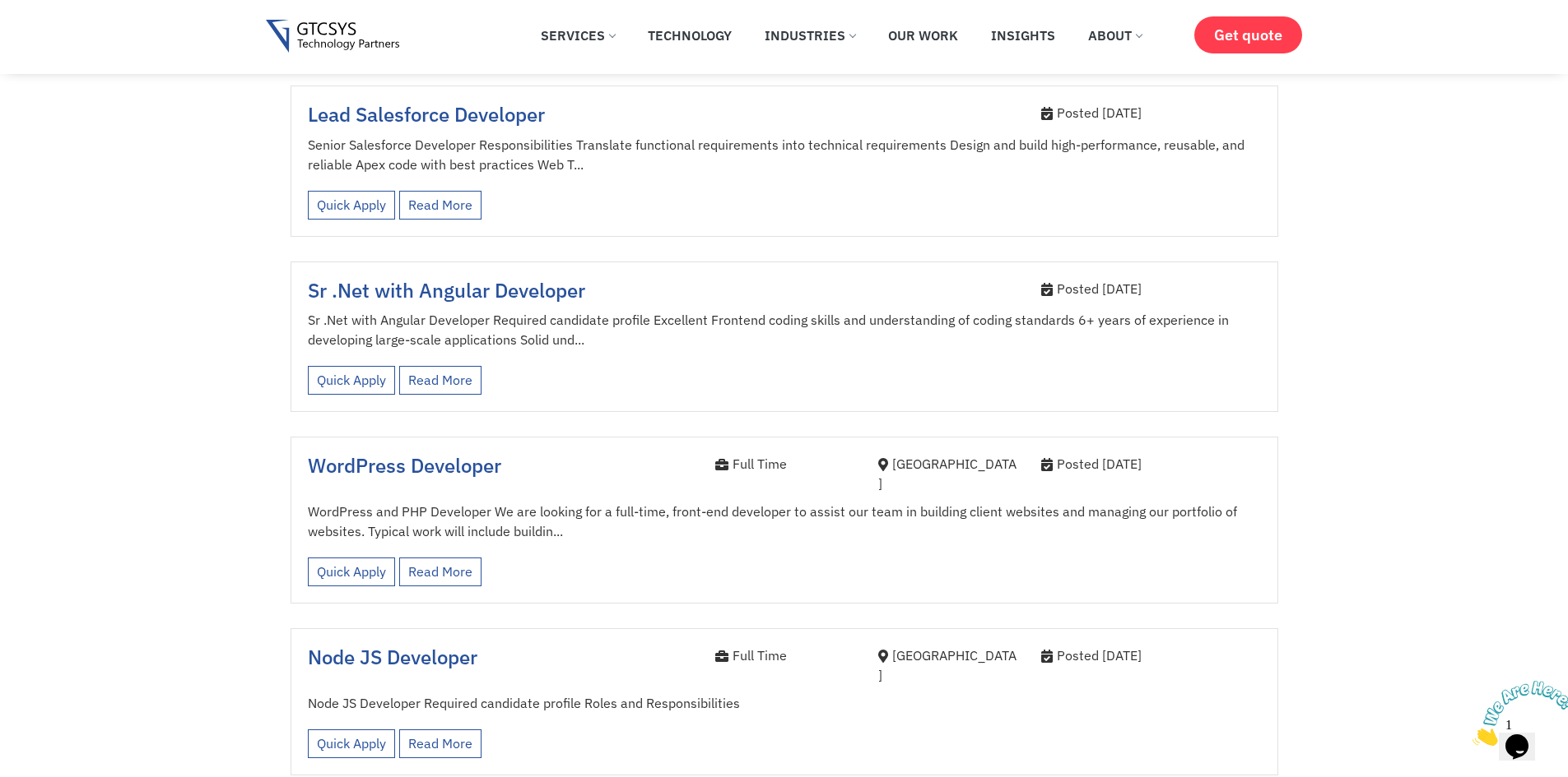
drag, startPoint x: 1101, startPoint y: 558, endPoint x: 1190, endPoint y: 563, distance: 89.1
click at [1190, 646] on div "Posted [DATE]" at bounding box center [1151, 656] width 220 height 19
click at [377, 558] on link "Quick Apply" at bounding box center [351, 572] width 87 height 29
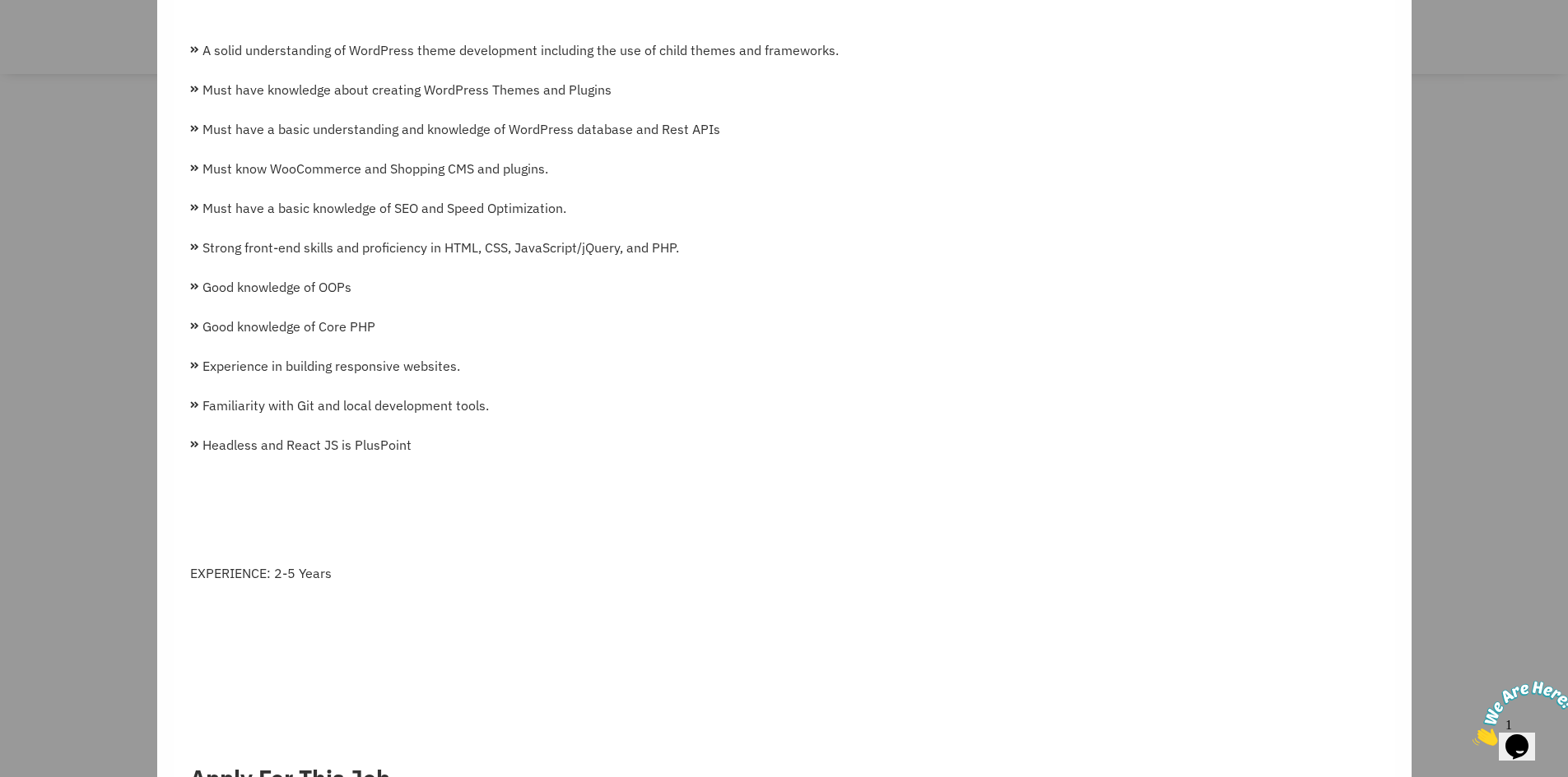
scroll to position [905, 0]
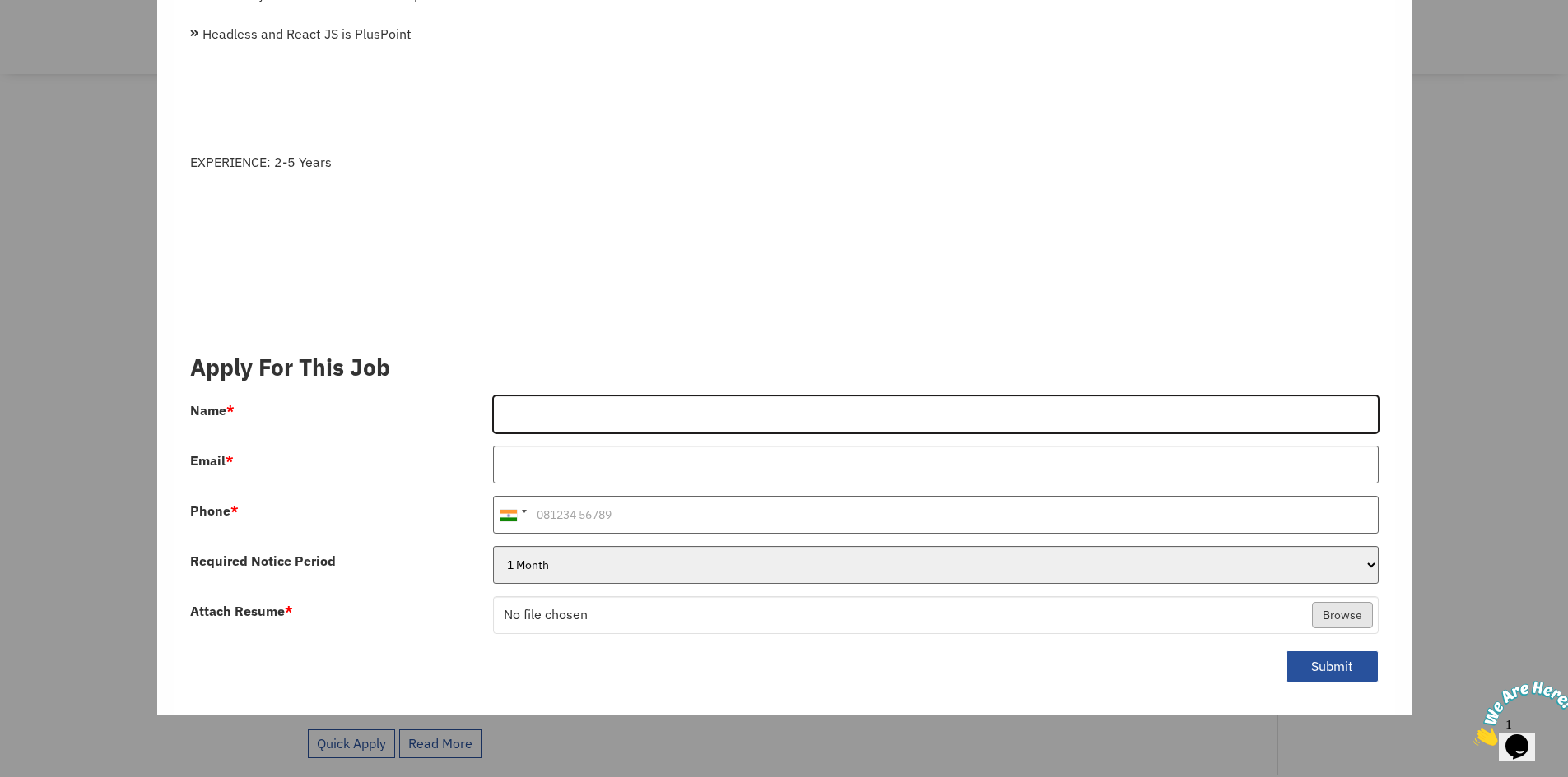
click at [703, 402] on input "Name *" at bounding box center [936, 414] width 886 height 38
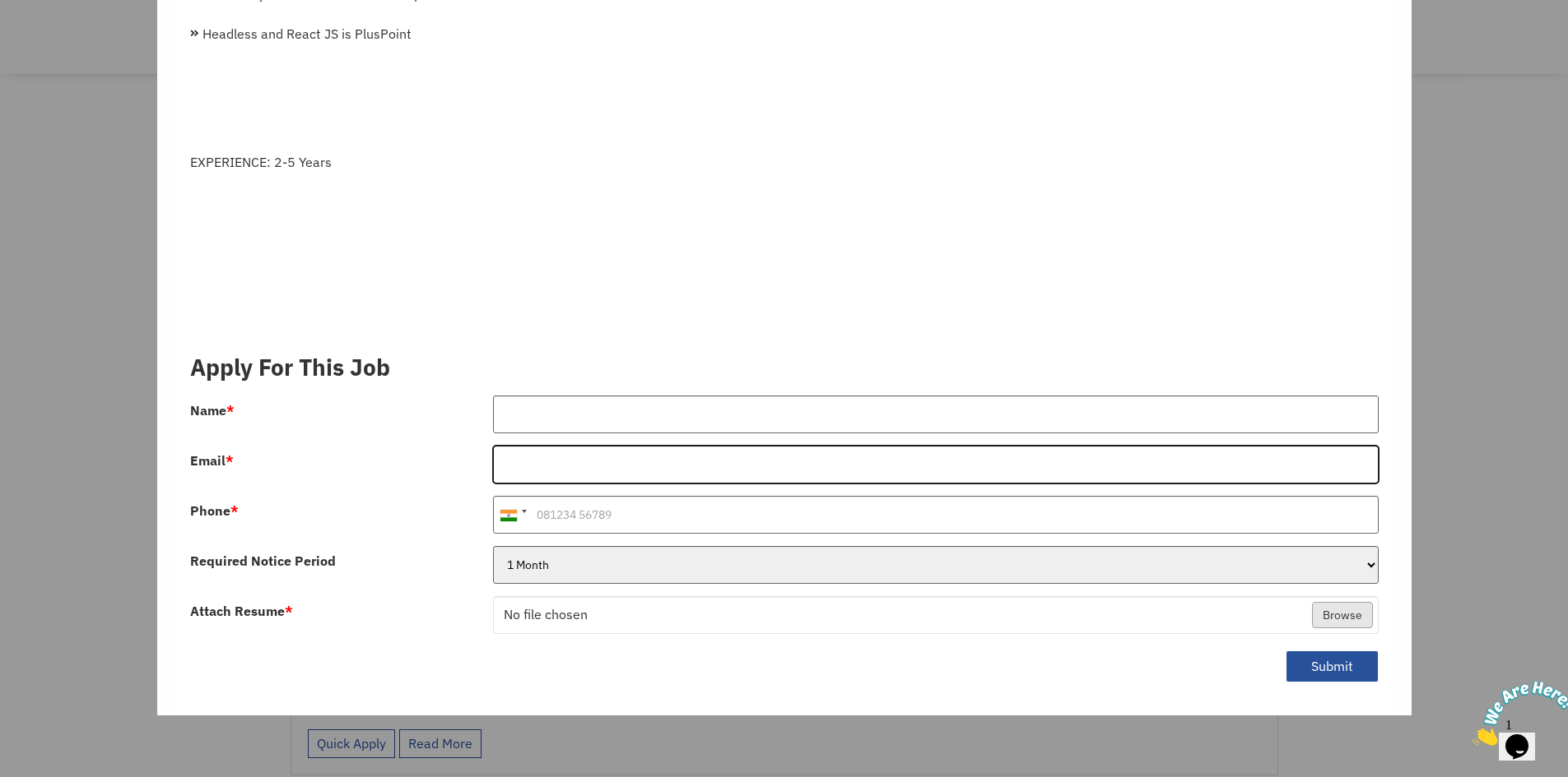
click at [743, 446] on input "Email *" at bounding box center [936, 465] width 886 height 38
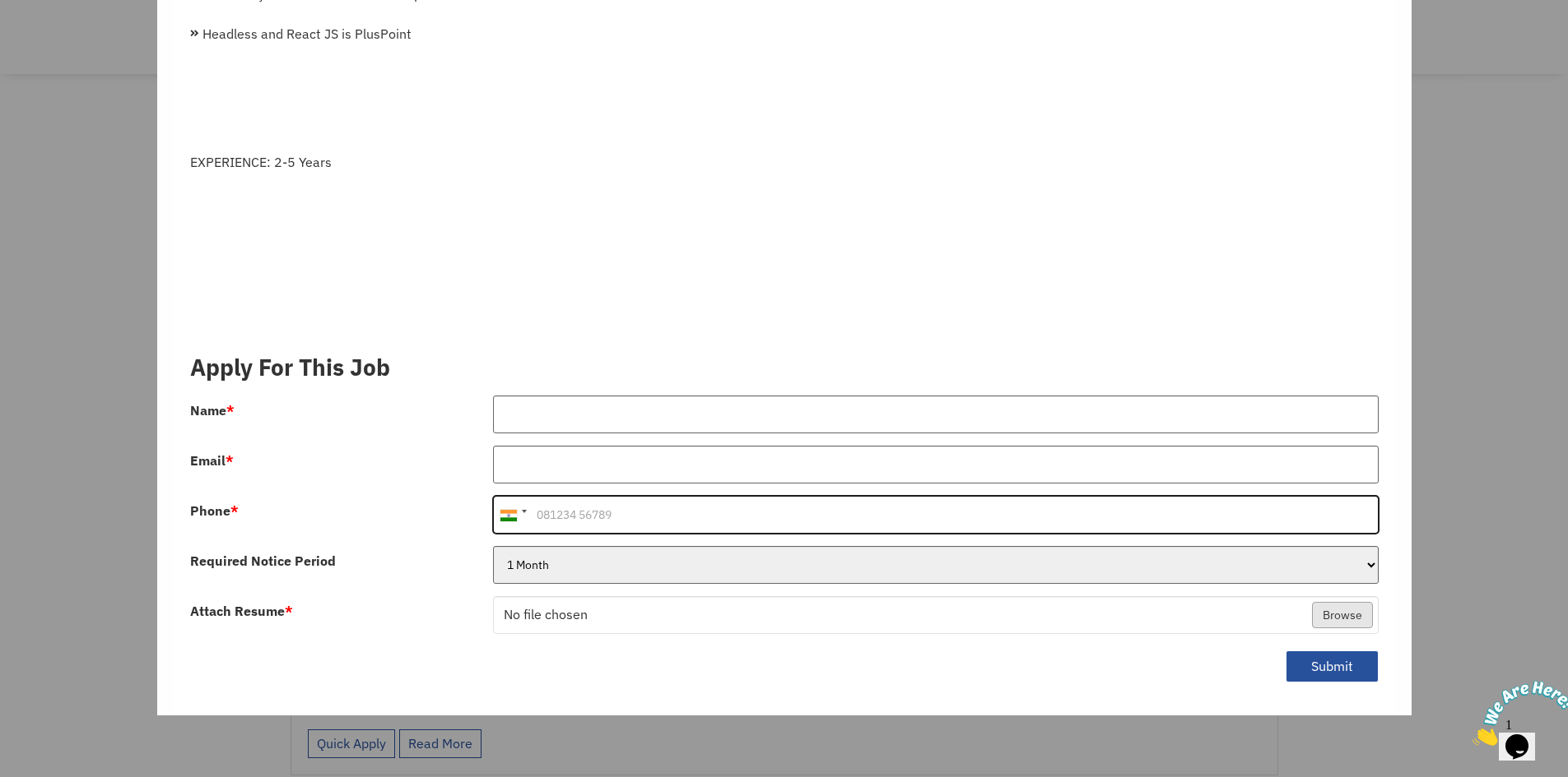
click at [701, 509] on input "Phone *" at bounding box center [936, 515] width 886 height 38
click at [703, 509] on input "Phone *" at bounding box center [936, 515] width 886 height 38
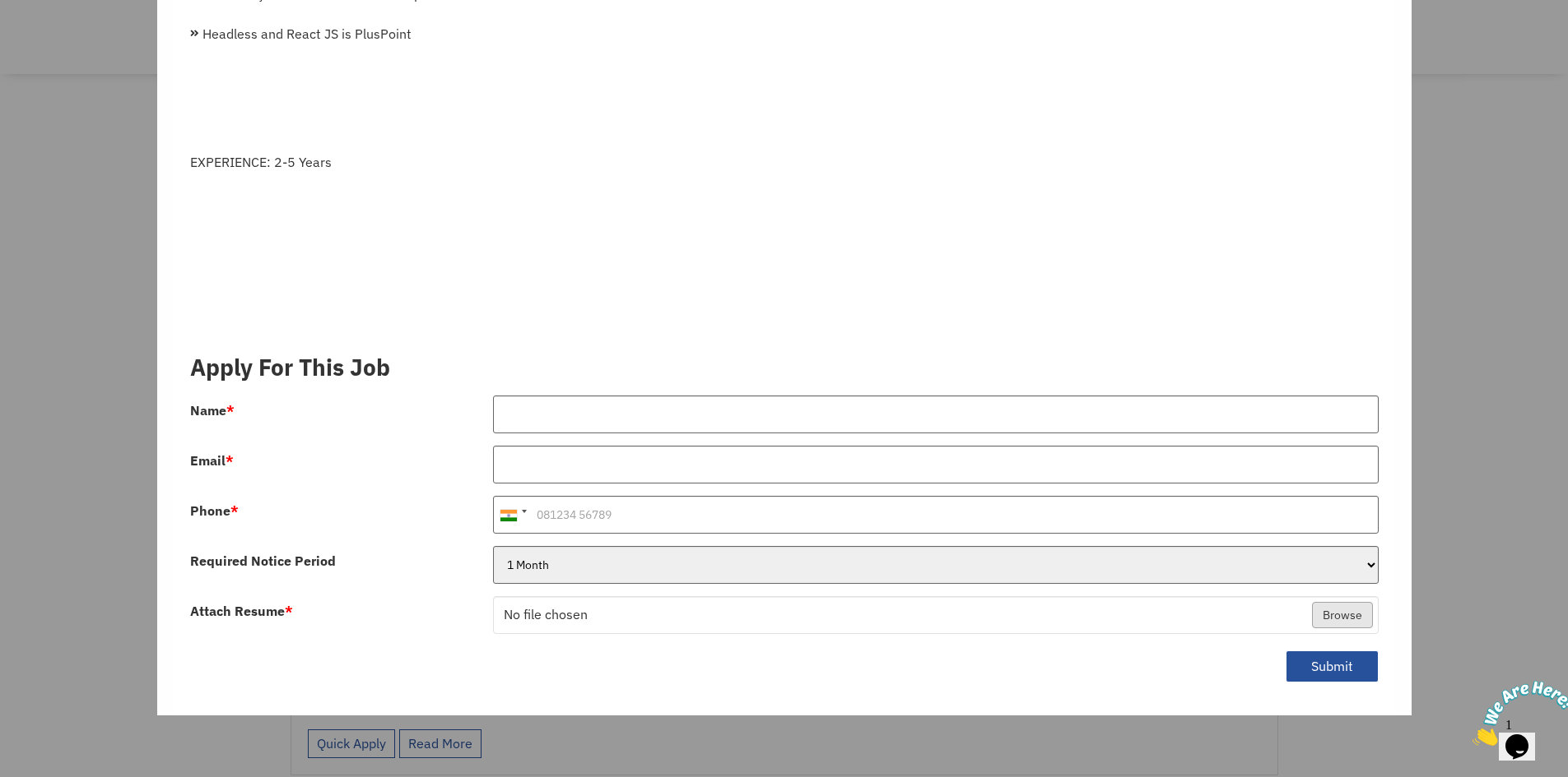
click at [660, 586] on div "1 Month 2 Months 3Months" at bounding box center [936, 571] width 910 height 50
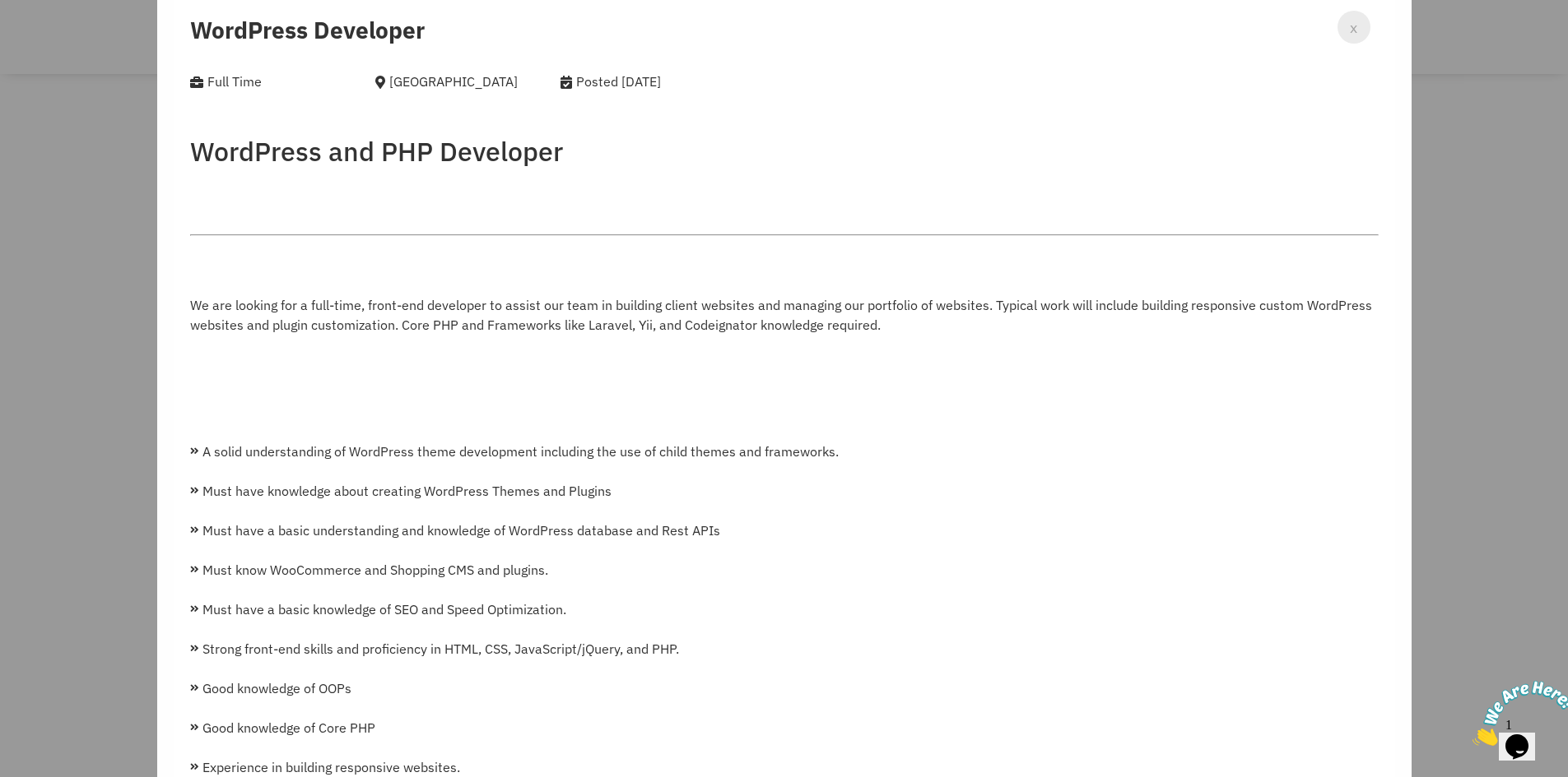
scroll to position [0, 0]
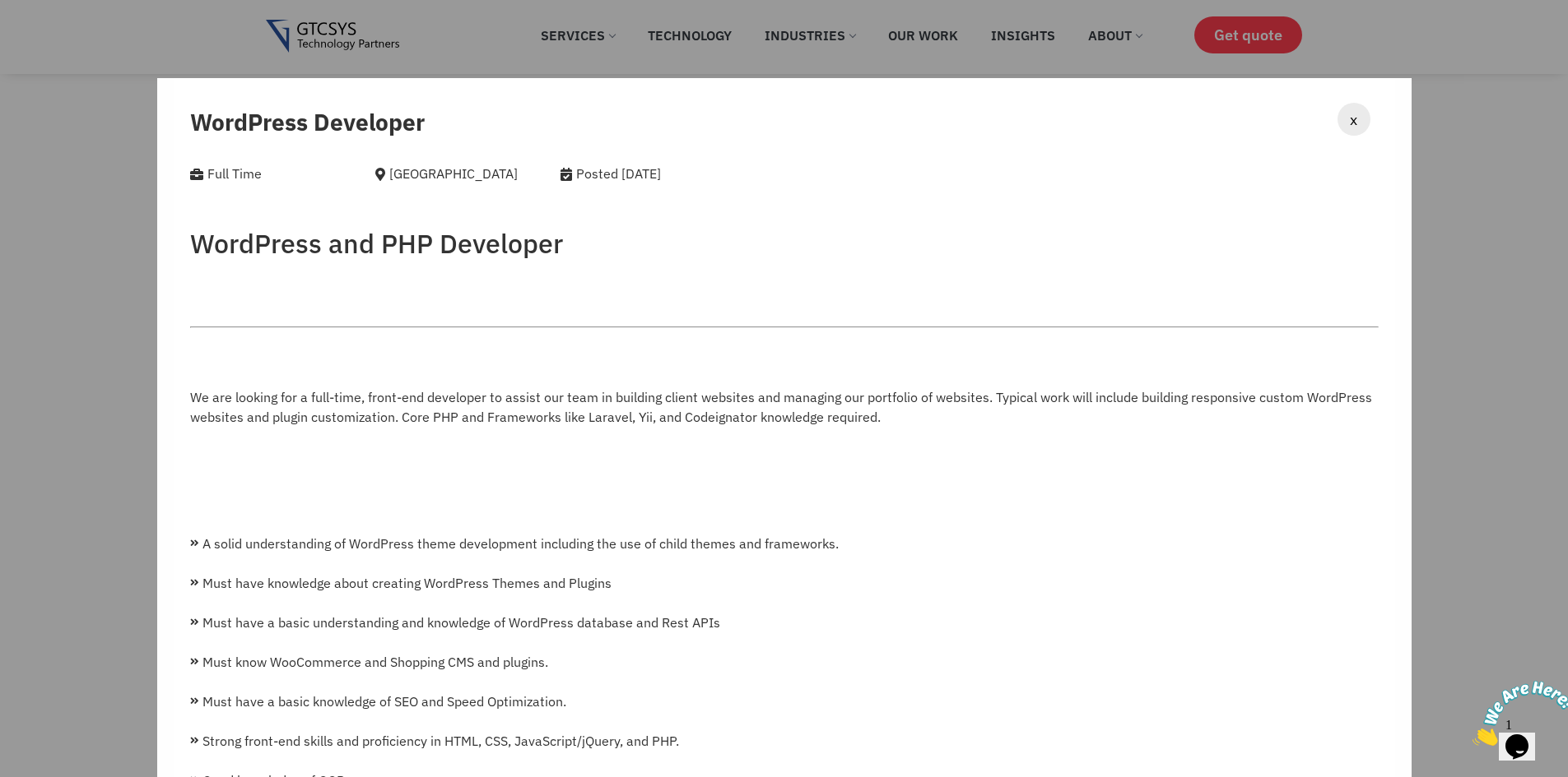
click at [1350, 118] on span "x" at bounding box center [1353, 119] width 7 height 22
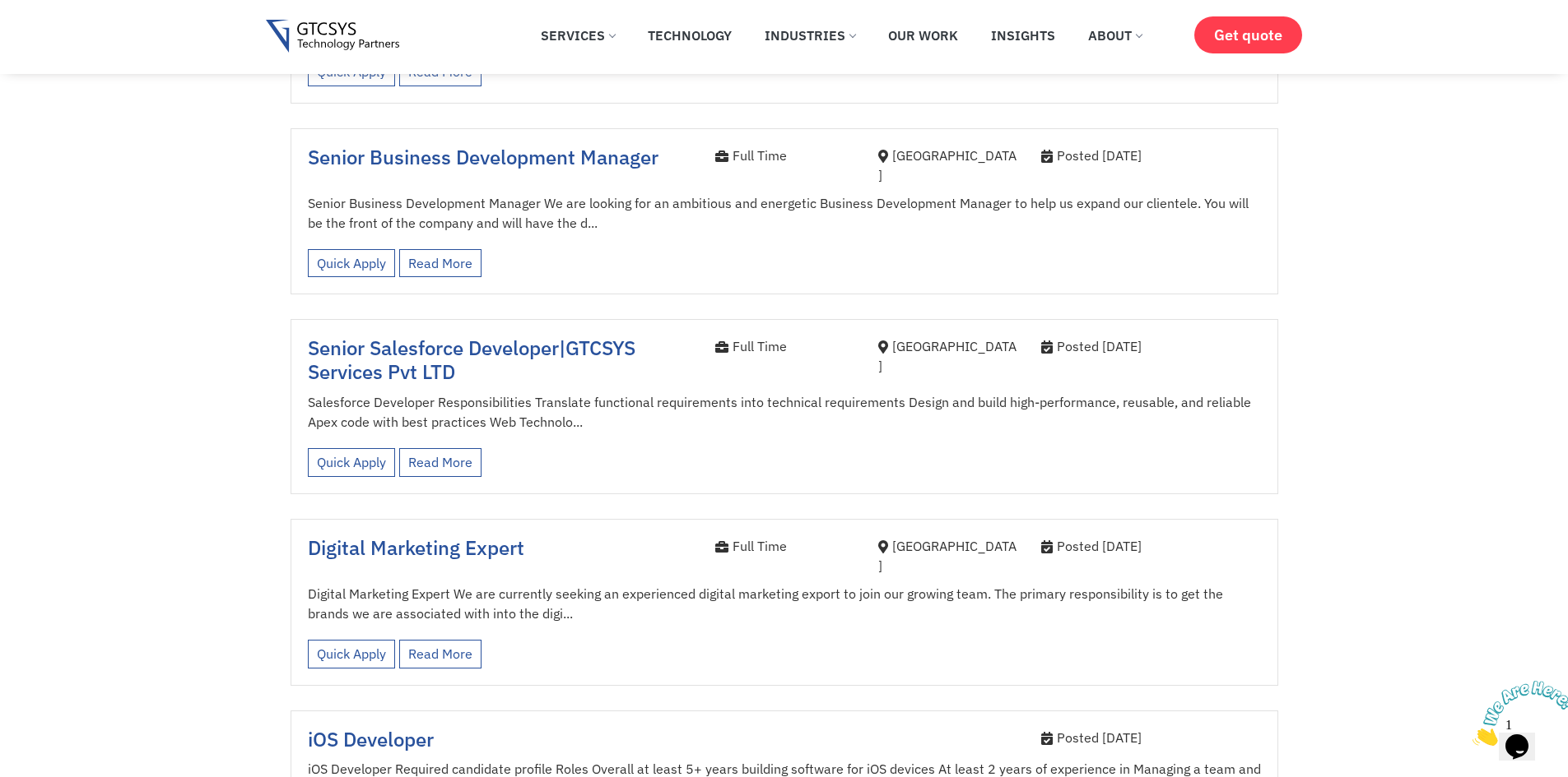
scroll to position [1152, 0]
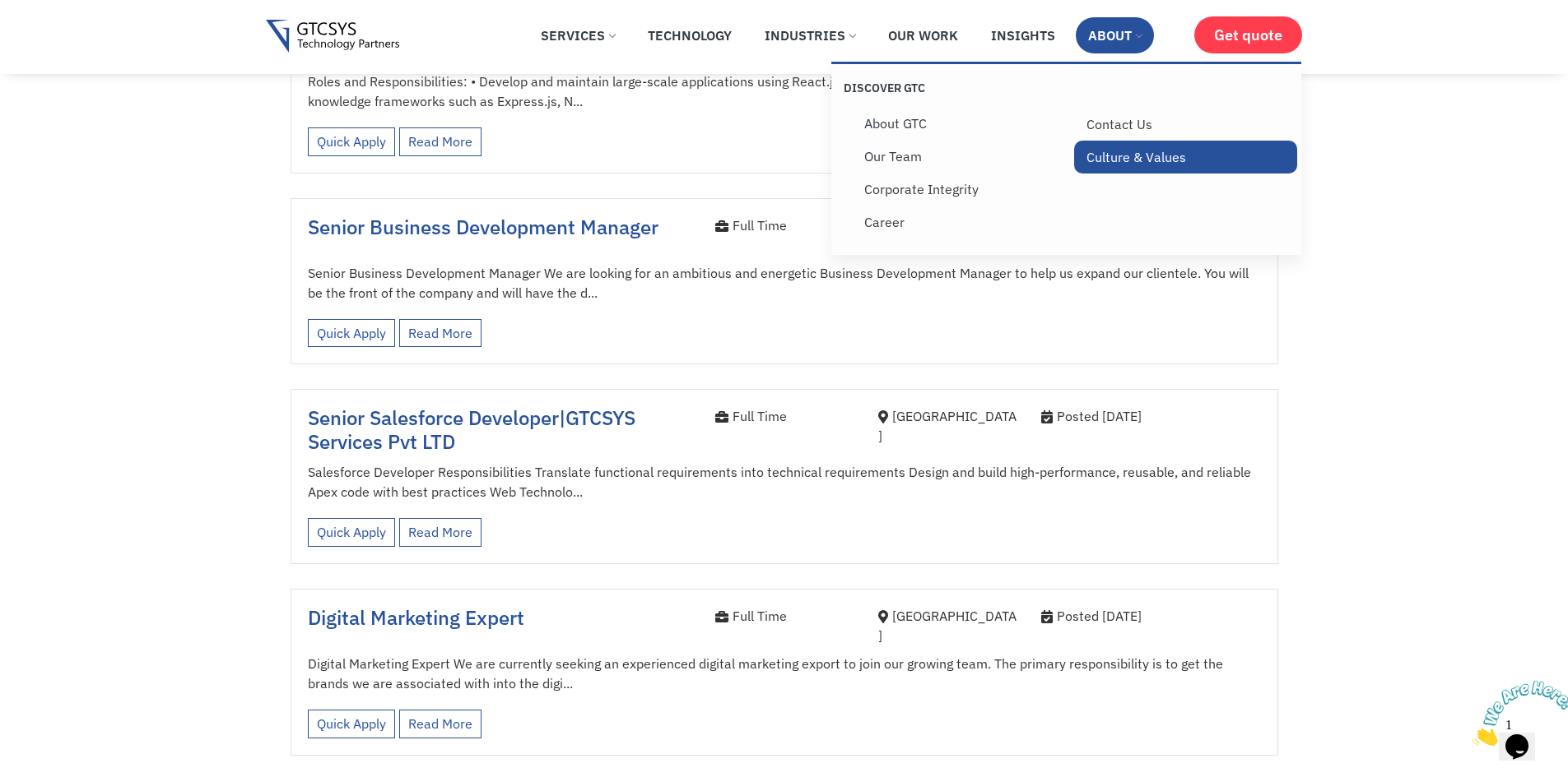
click at [1125, 150] on link "Culture & Values" at bounding box center [1185, 157] width 223 height 33
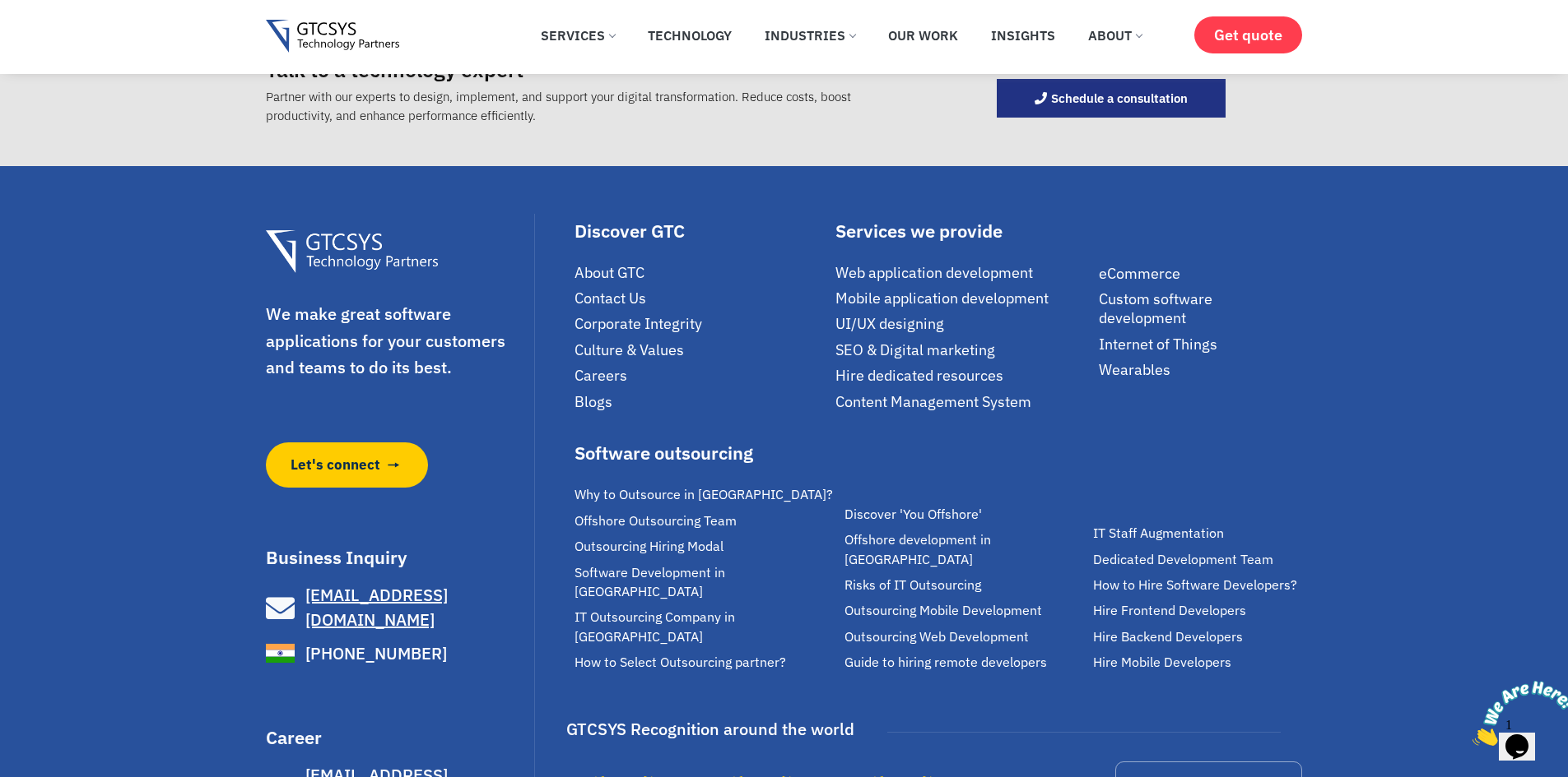
scroll to position [2056, 0]
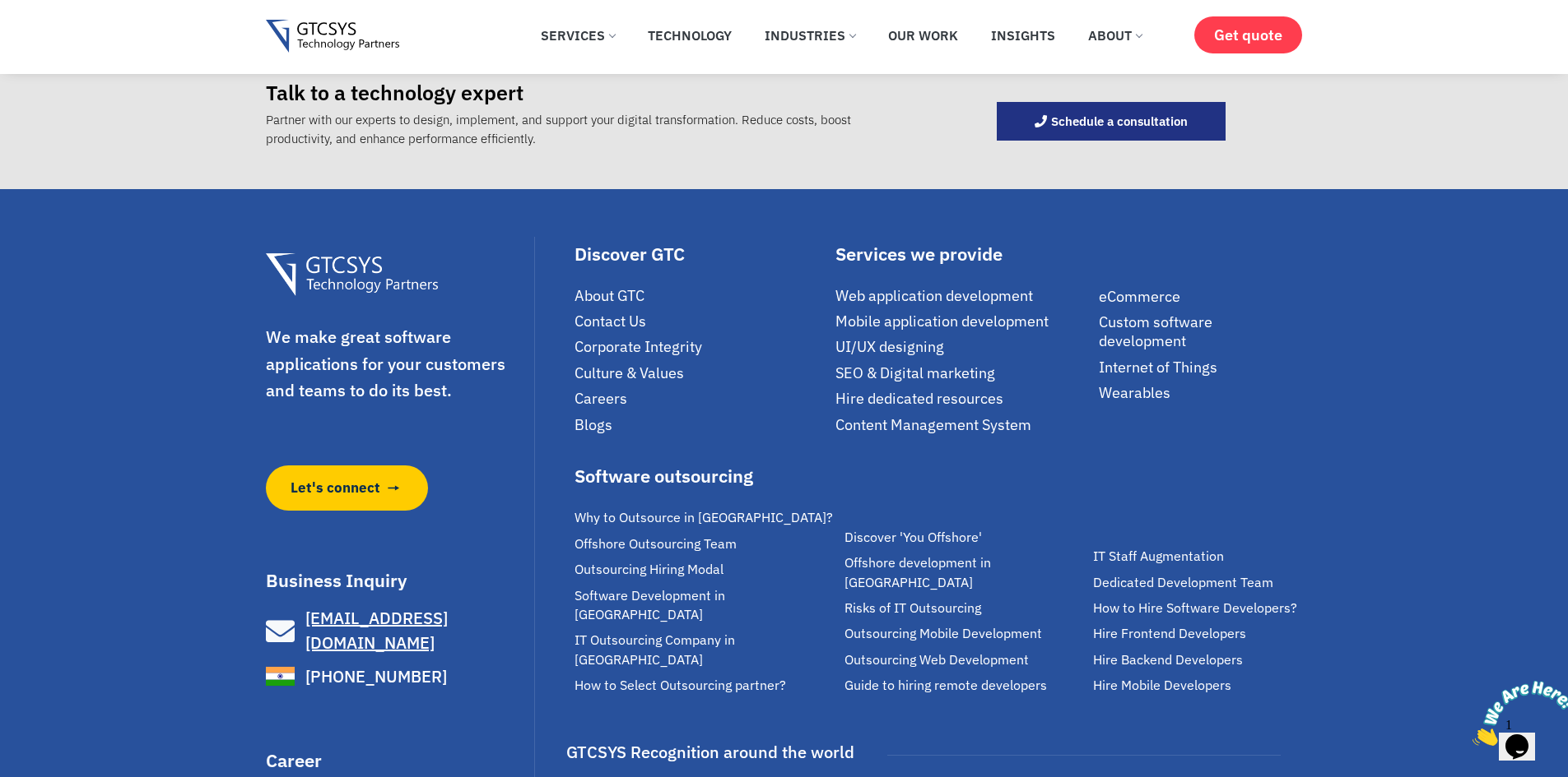
click at [644, 344] on span "Corporate Integrity" at bounding box center [637, 346] width 128 height 18
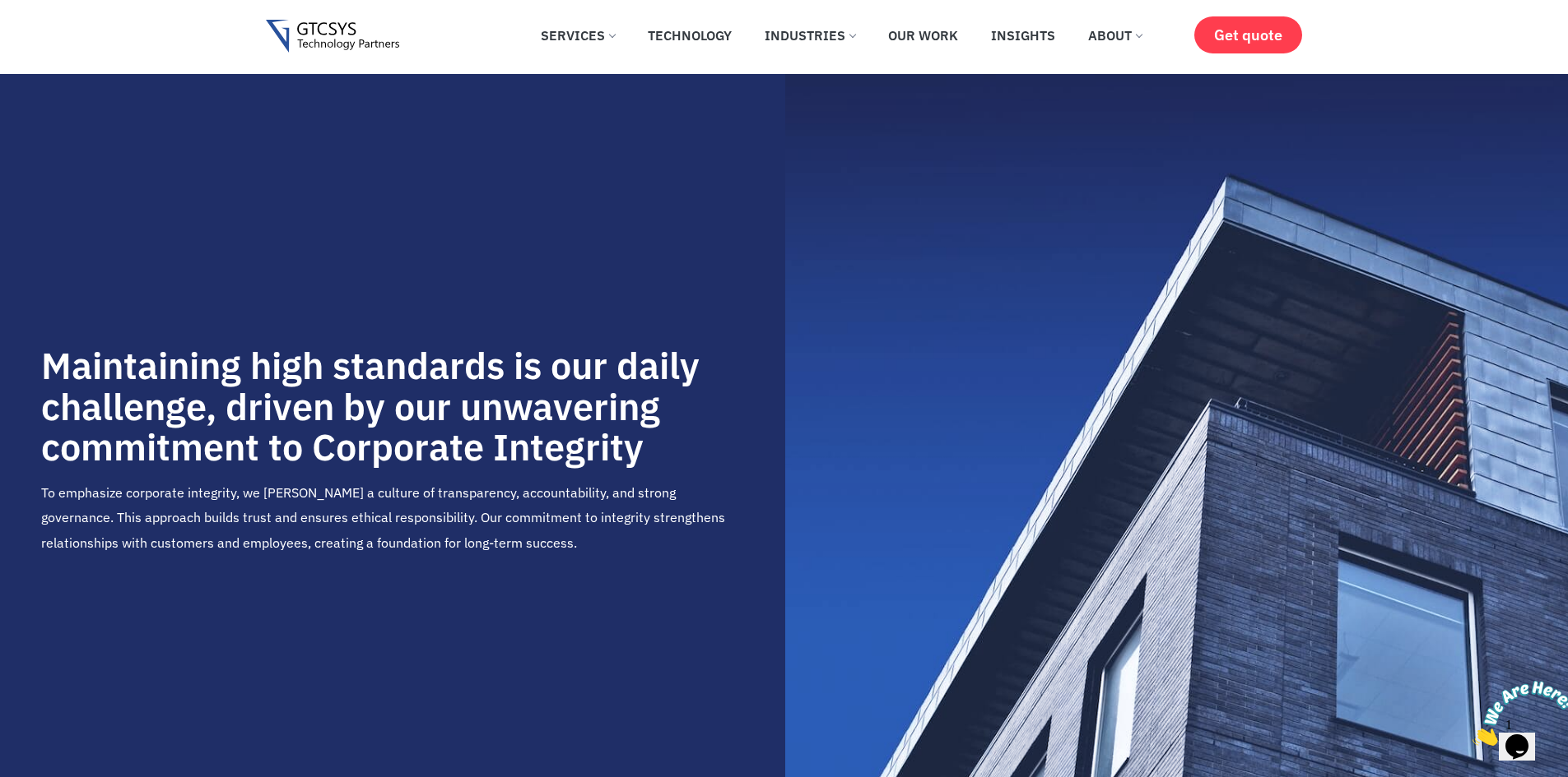
click at [363, 32] on img at bounding box center [333, 36] width 134 height 33
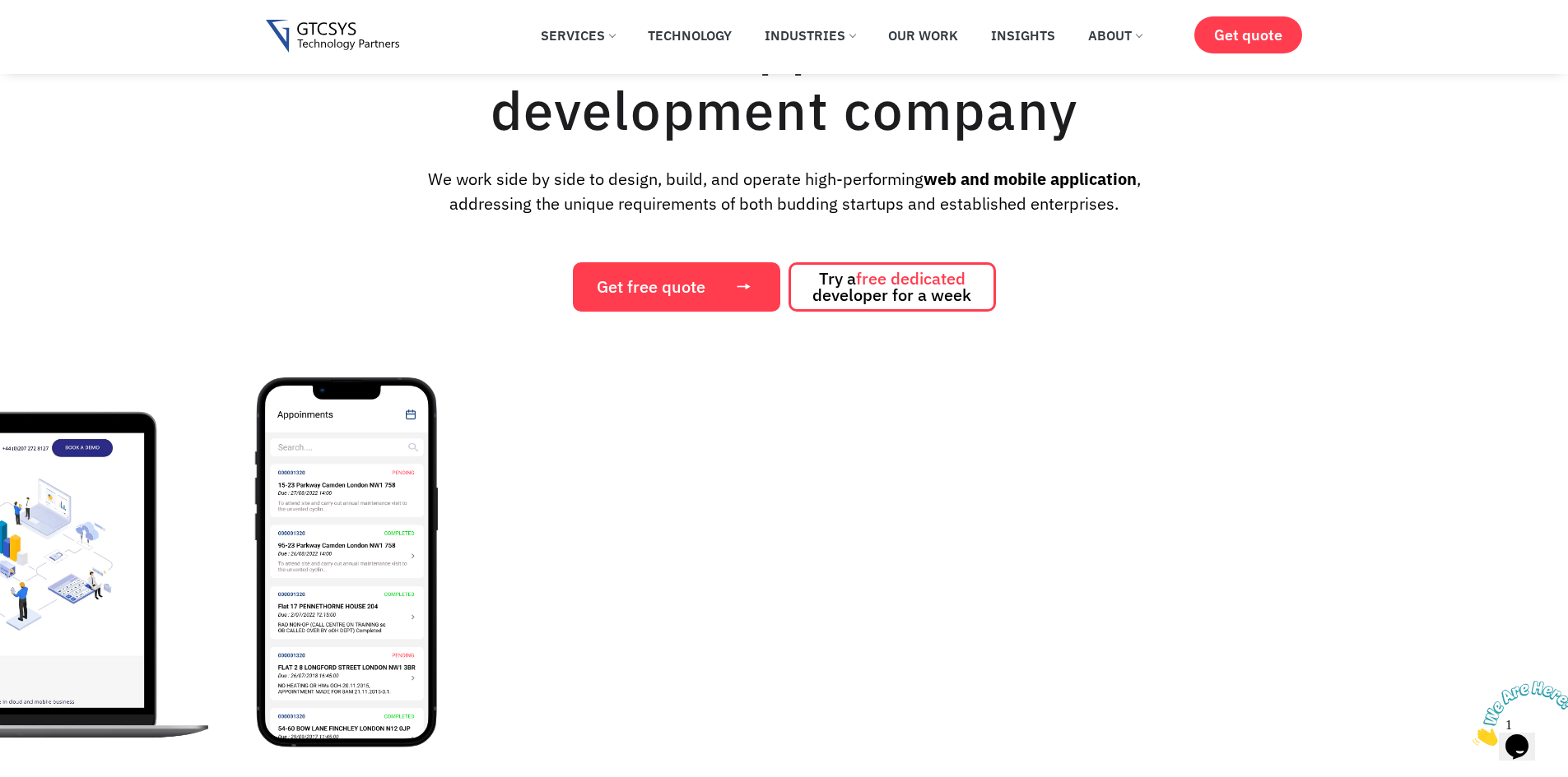
scroll to position [246, 0]
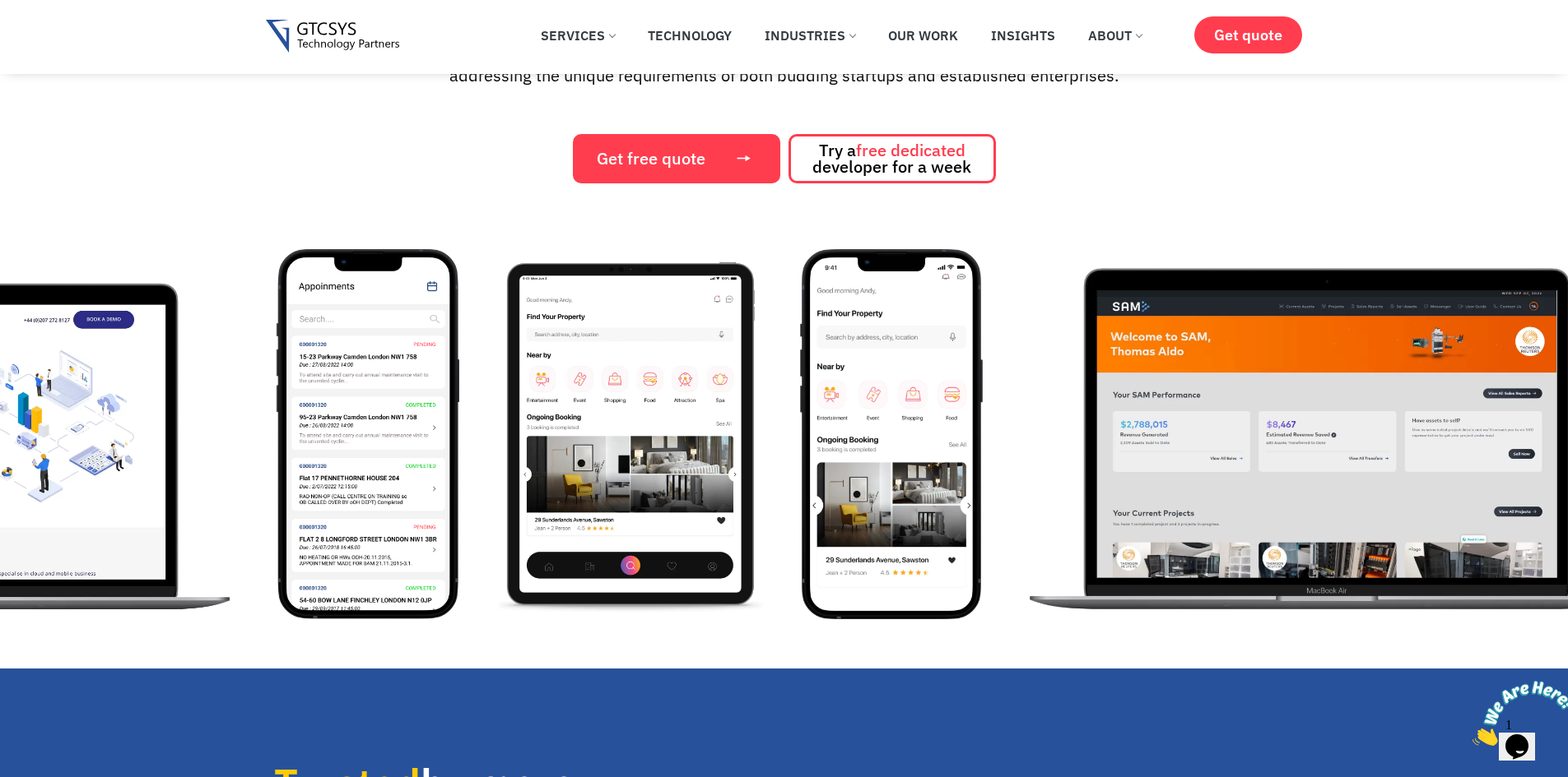
click at [675, 317] on img "8 / 12" at bounding box center [629, 434] width 275 height 370
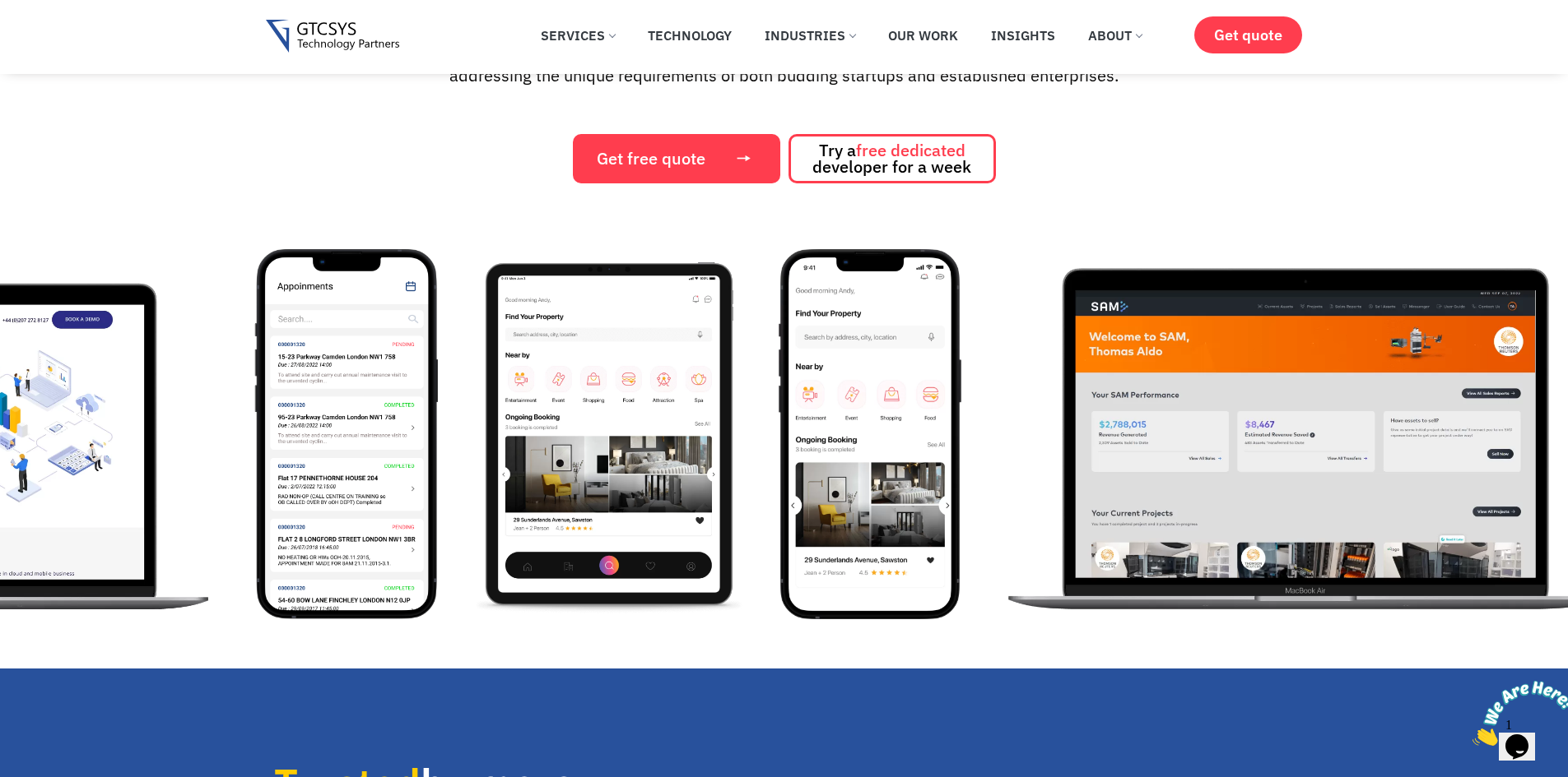
click at [778, 388] on div "9 / 12" at bounding box center [887, 434] width 217 height 370
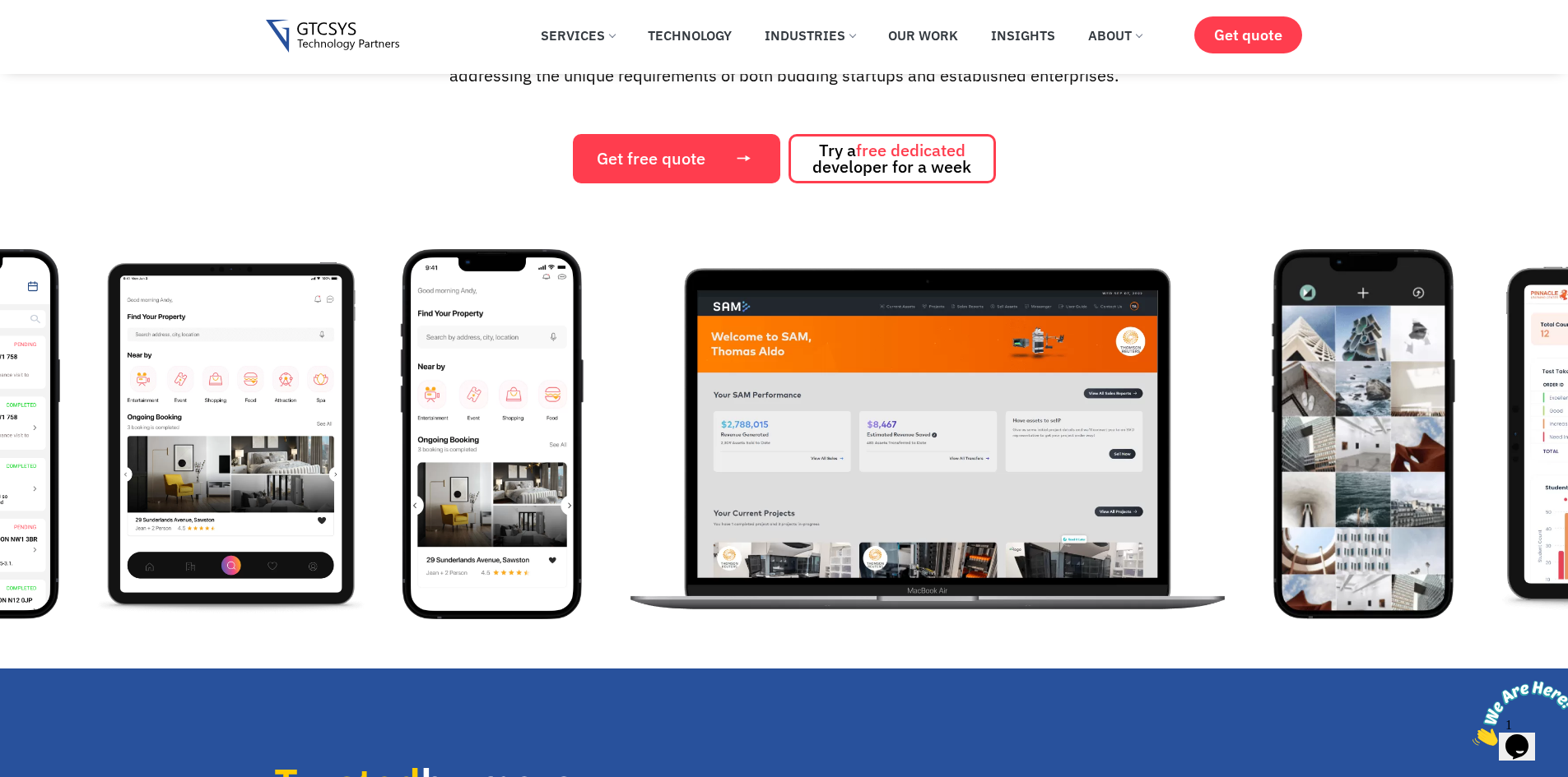
click at [811, 407] on img "10 / 12" at bounding box center [927, 434] width 622 height 370
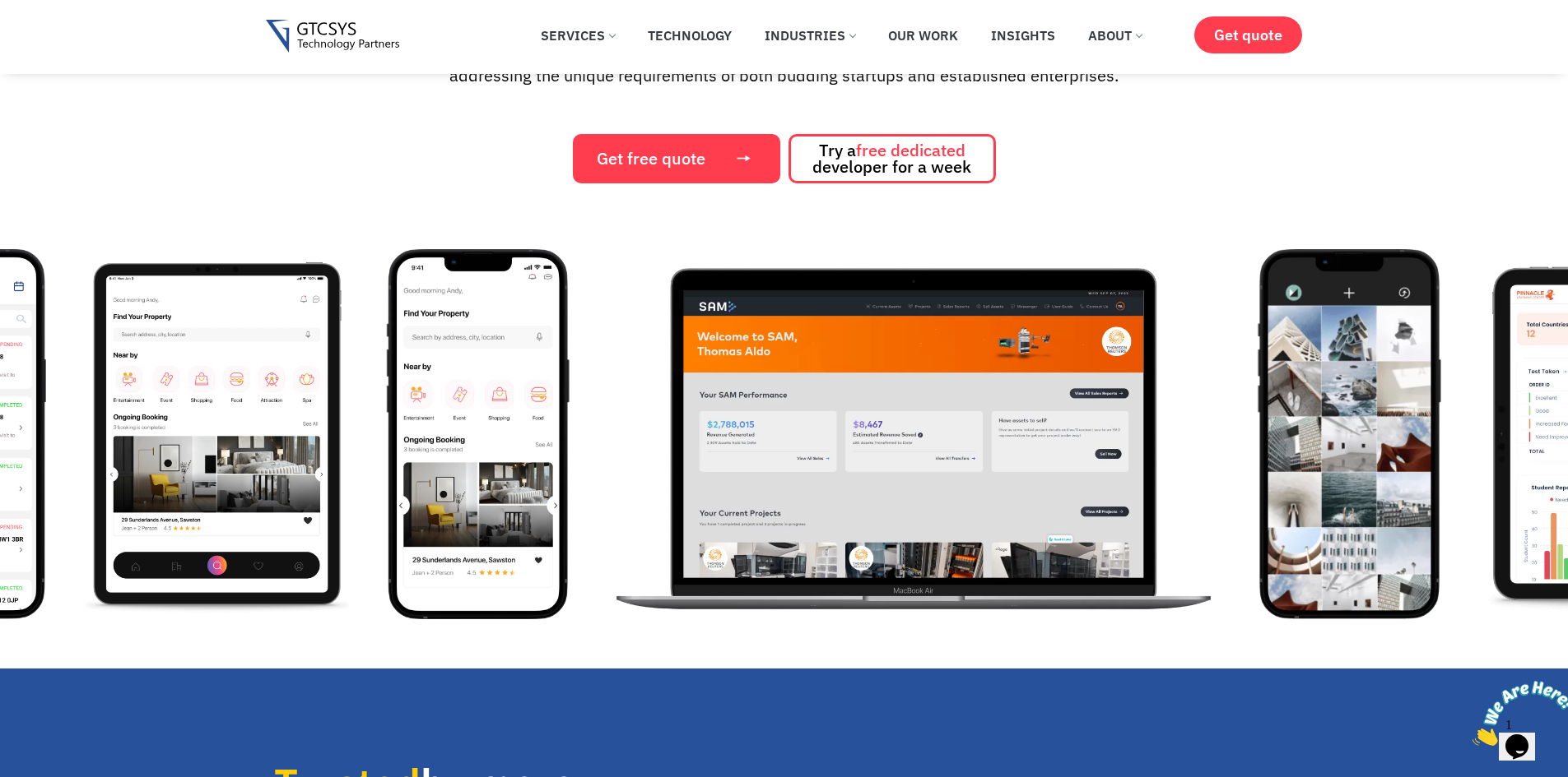
click at [602, 391] on img "10 / 12" at bounding box center [913, 434] width 622 height 370
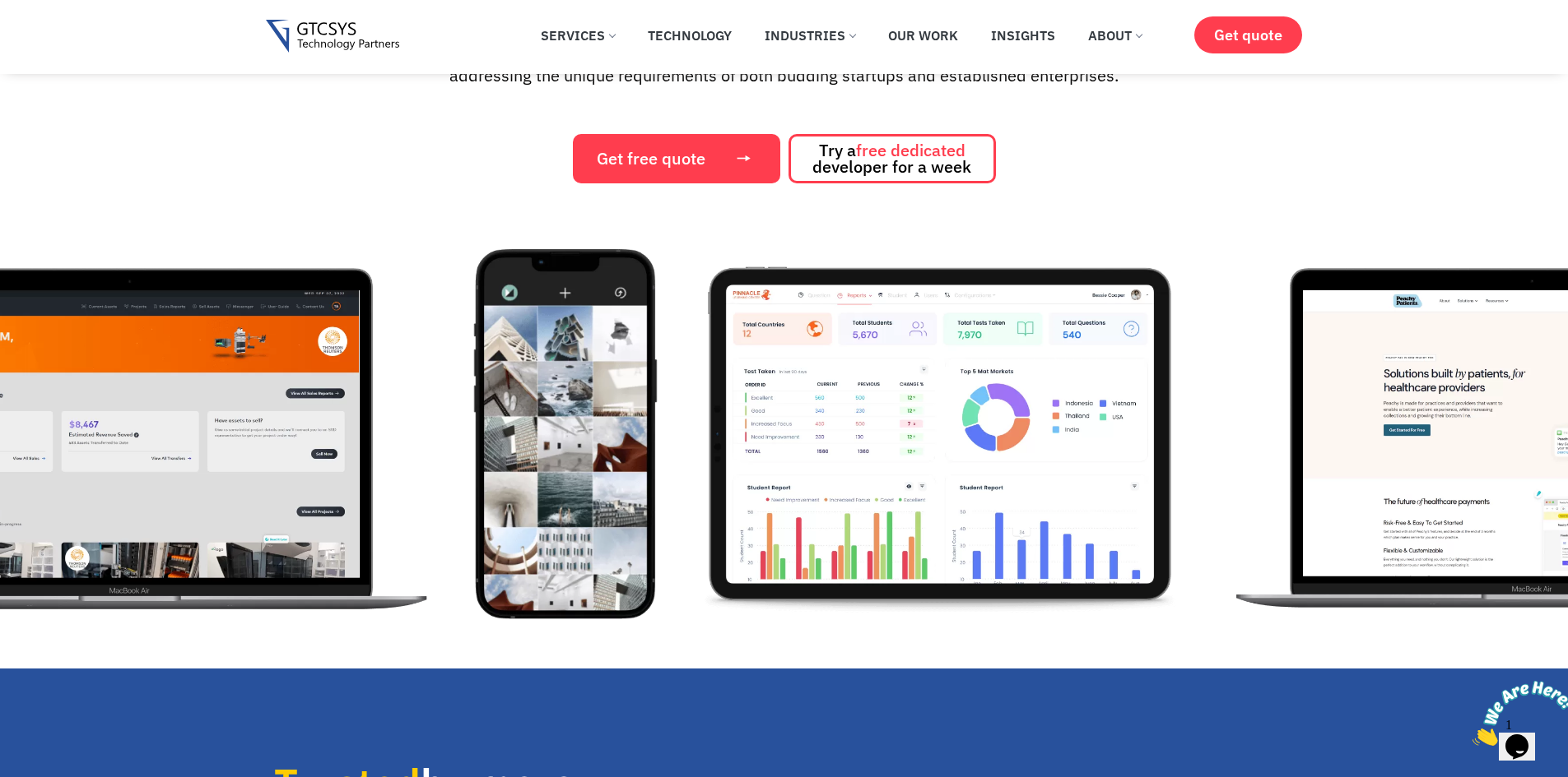
click at [576, 395] on img "11 / 12" at bounding box center [564, 434] width 183 height 370
